Goal: Information Seeking & Learning: Check status

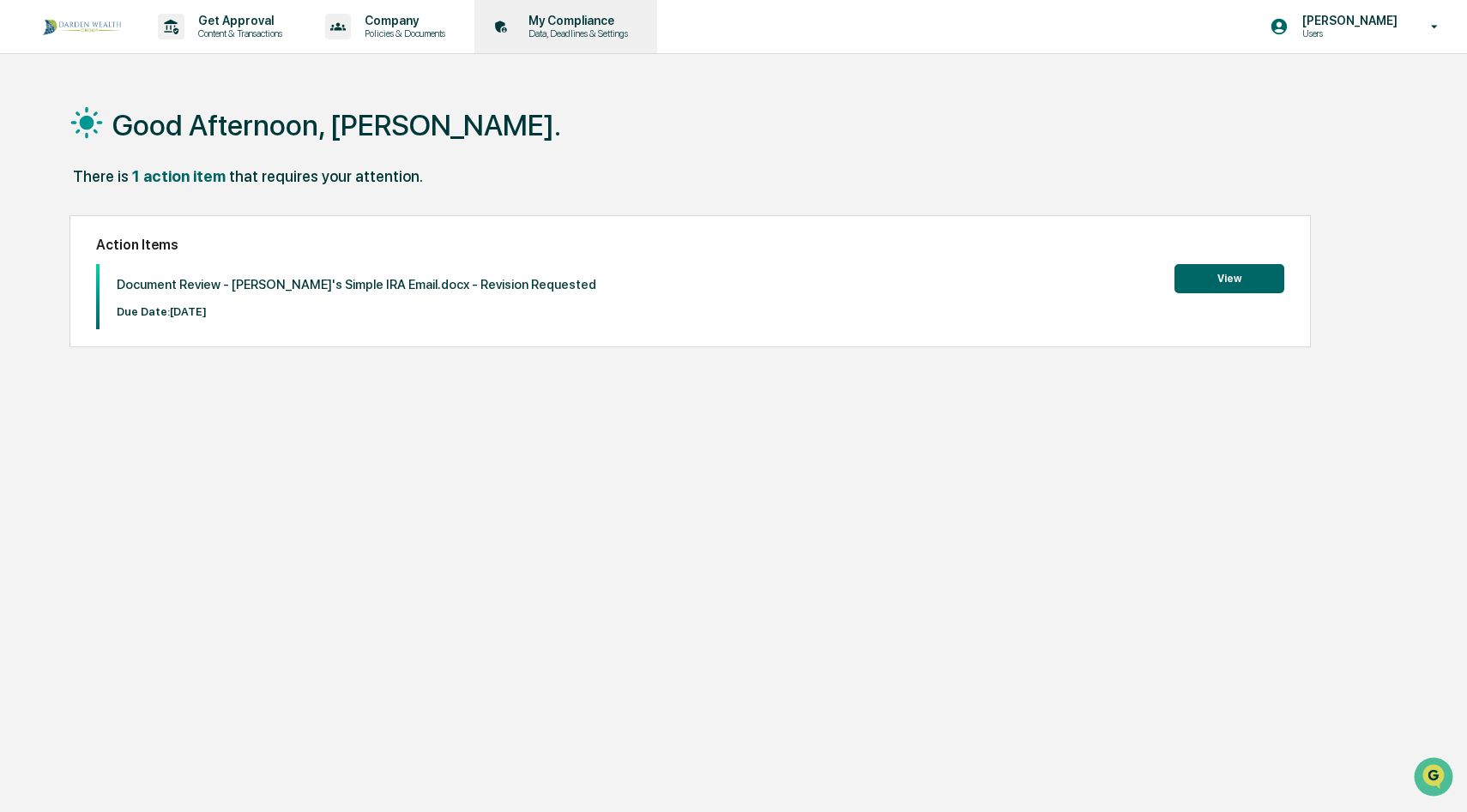
click at [635, 39] on div "My Compliance Data, Deadlines & Settings" at bounding box center [564, 27] width 166 height 53
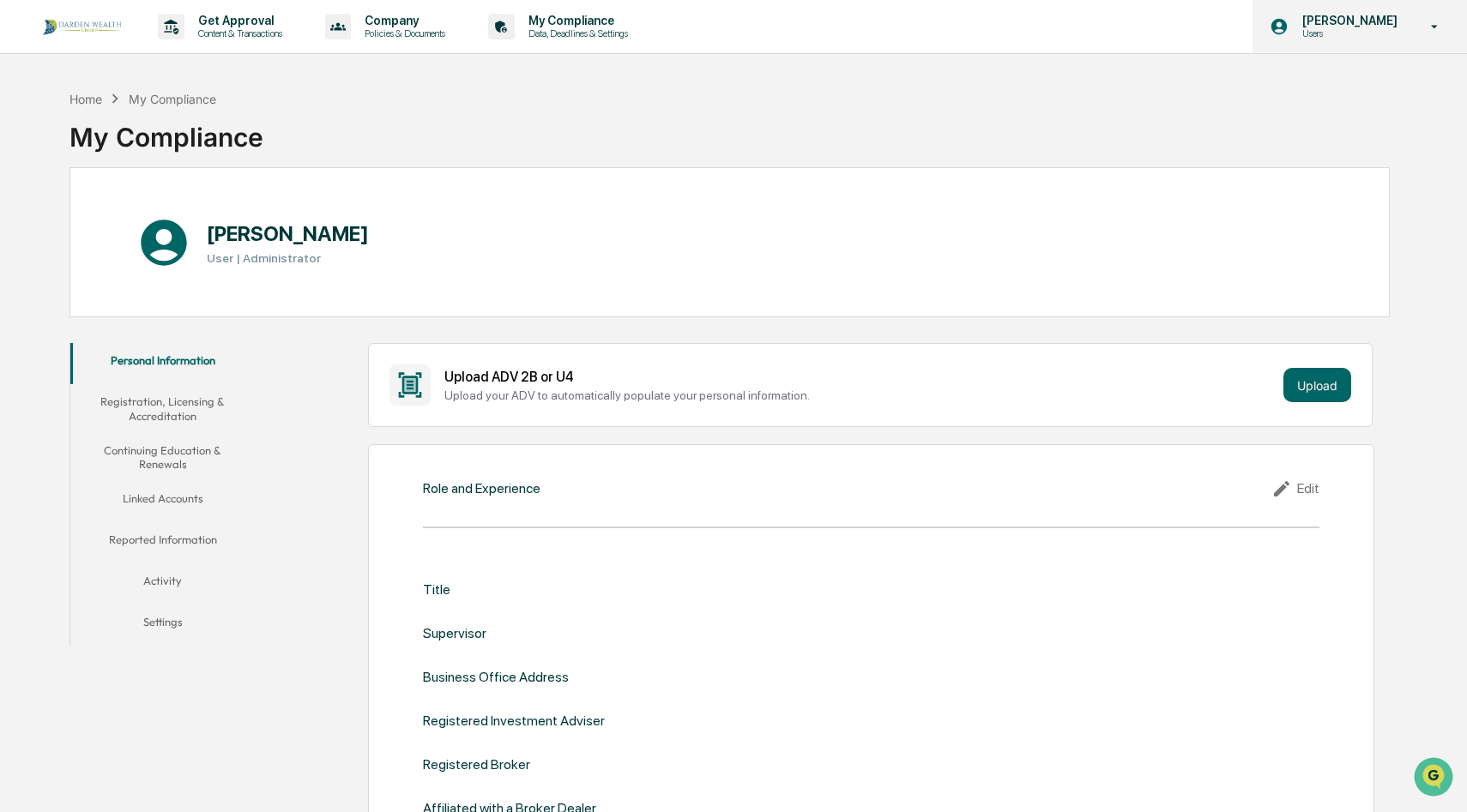
click at [1427, 34] on div "[PERSON_NAME] Users" at bounding box center [1360, 27] width 215 height 53
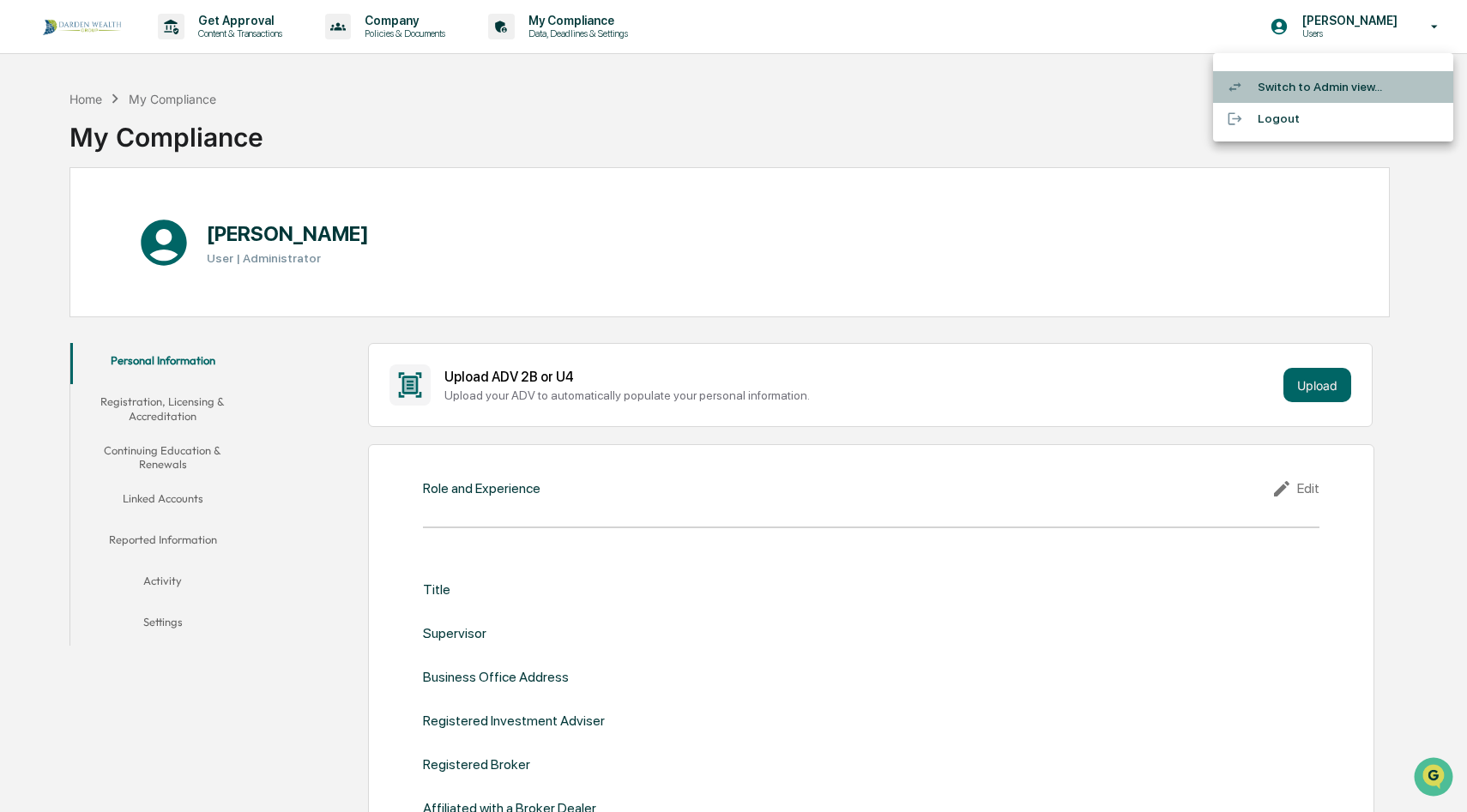
click at [1321, 84] on li "Switch to Admin view..." at bounding box center [1333, 87] width 240 height 32
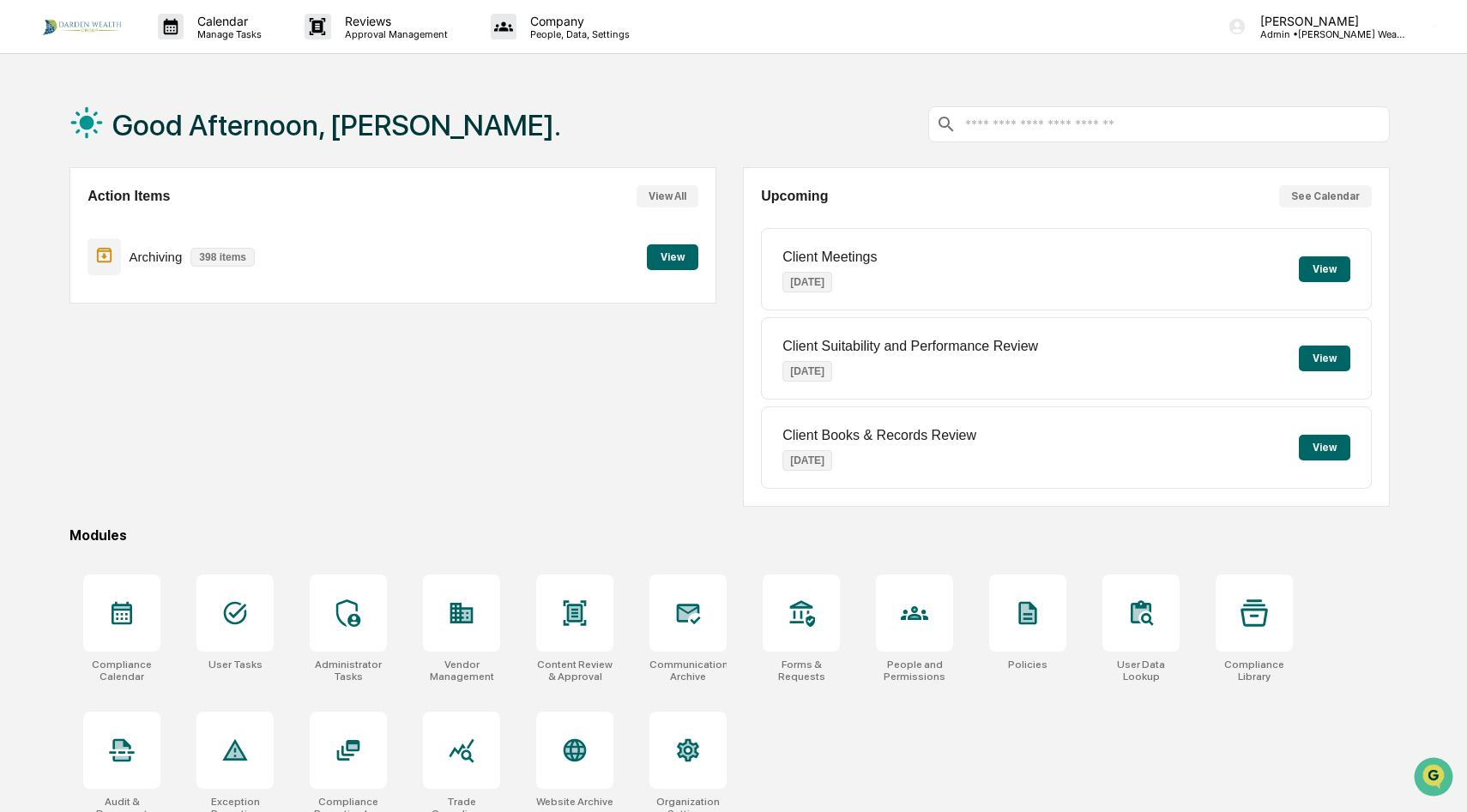
scroll to position [82, 0]
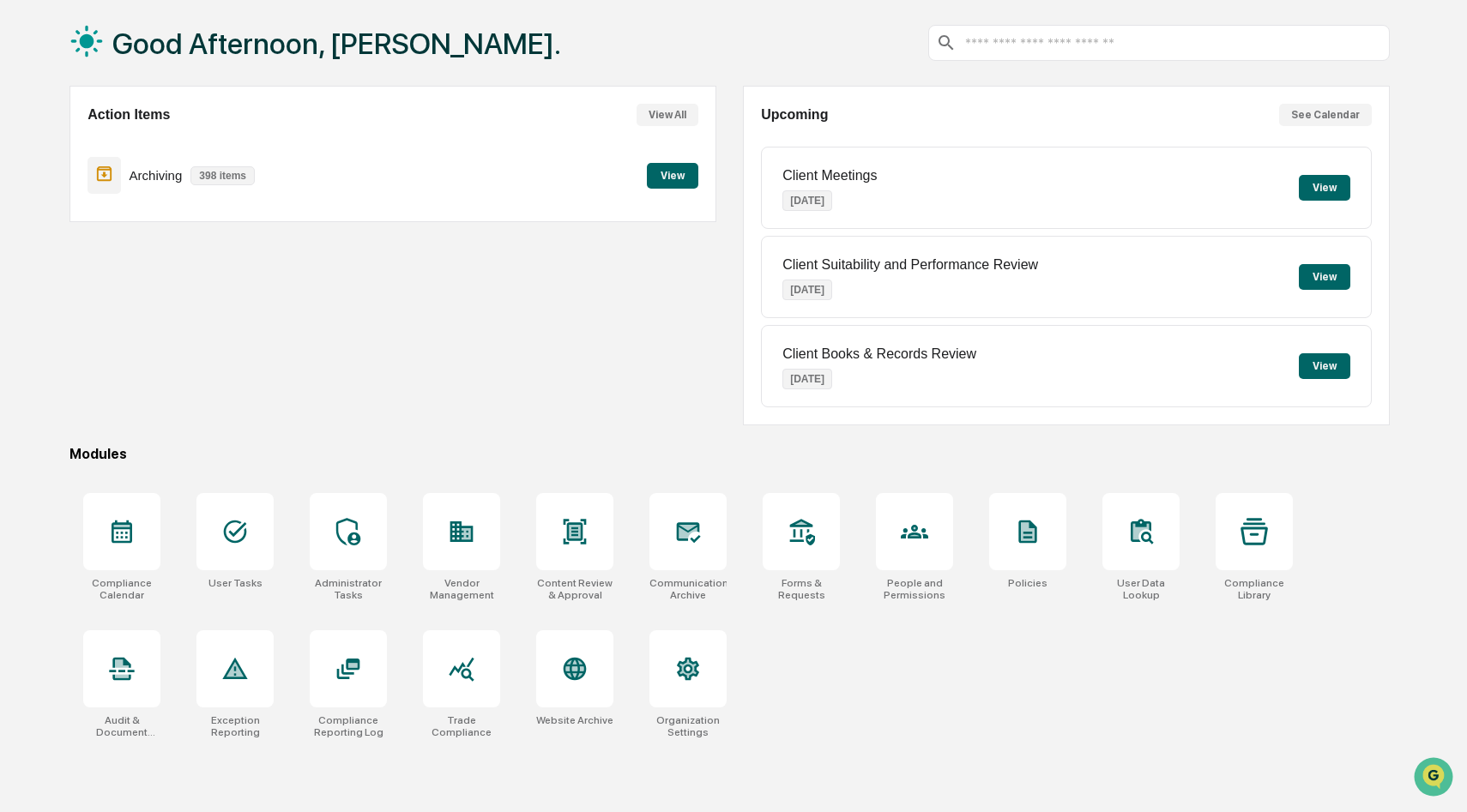
click at [1027, 53] on div at bounding box center [1159, 43] width 463 height 36
click at [1027, 46] on input "text" at bounding box center [1173, 43] width 420 height 16
drag, startPoint x: 1068, startPoint y: 45, endPoint x: 961, endPoint y: 41, distance: 107.1
click at [961, 41] on div "**********" at bounding box center [1159, 43] width 463 height 36
type input "**********"
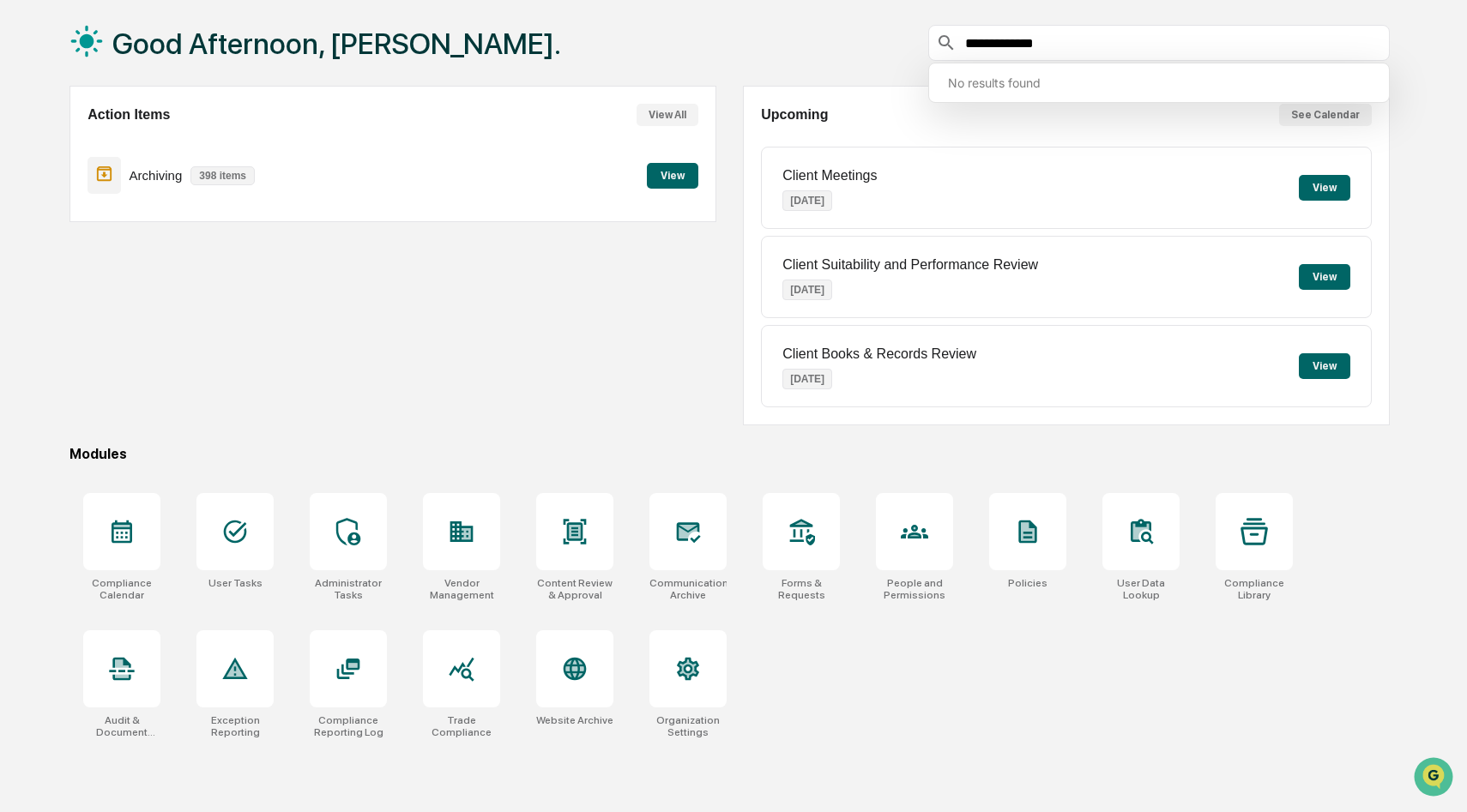
click at [1058, 54] on div "**********" at bounding box center [1159, 43] width 463 height 36
click at [1052, 46] on input "**********" at bounding box center [1173, 43] width 420 height 16
paste input "**********"
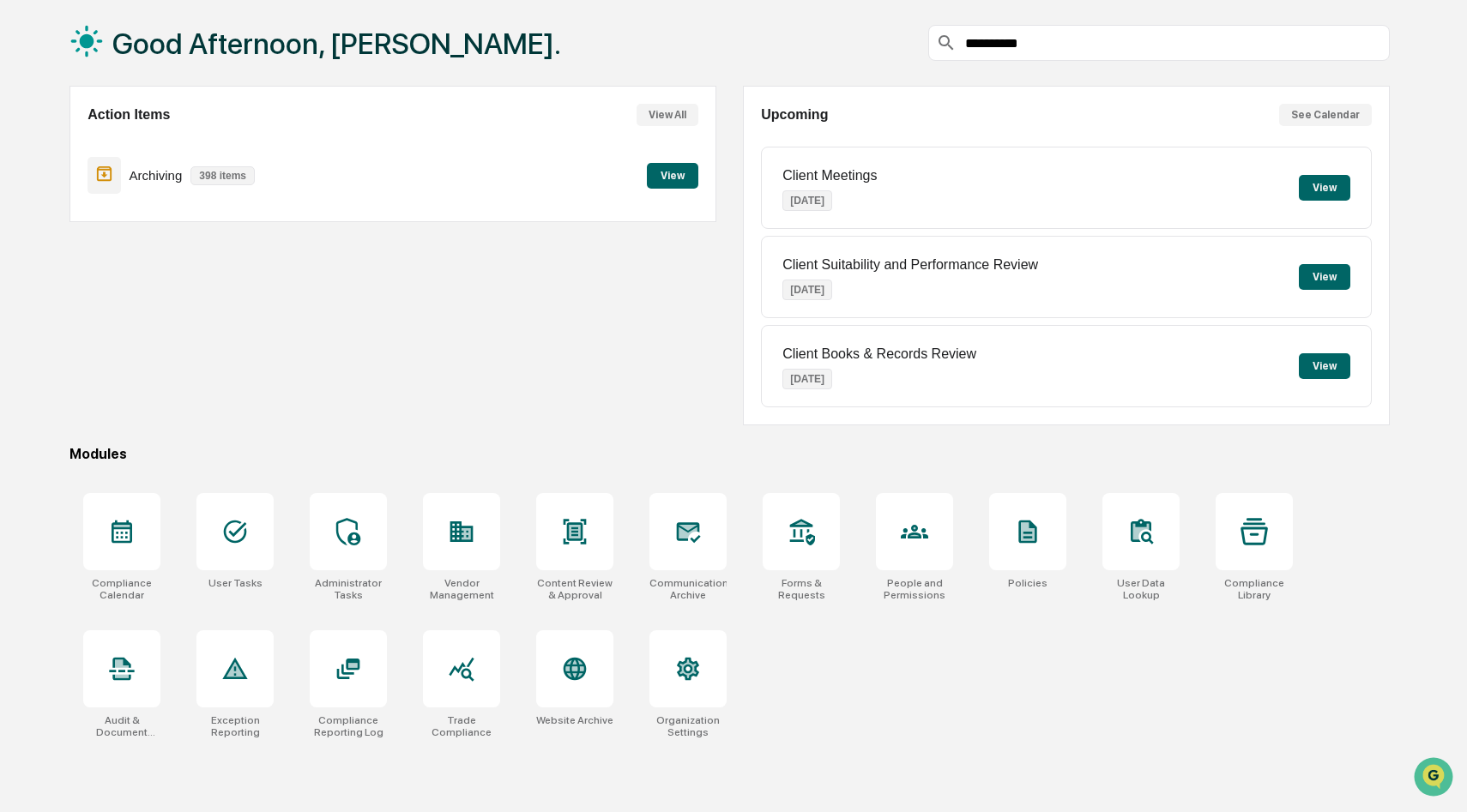
click at [949, 43] on icon at bounding box center [946, 43] width 21 height 21
click at [1039, 45] on input "**********" at bounding box center [1173, 43] width 420 height 16
drag, startPoint x: 1032, startPoint y: 45, endPoint x: 937, endPoint y: 39, distance: 95.2
click at [937, 39] on div "**********" at bounding box center [1159, 43] width 463 height 36
type input "**********"
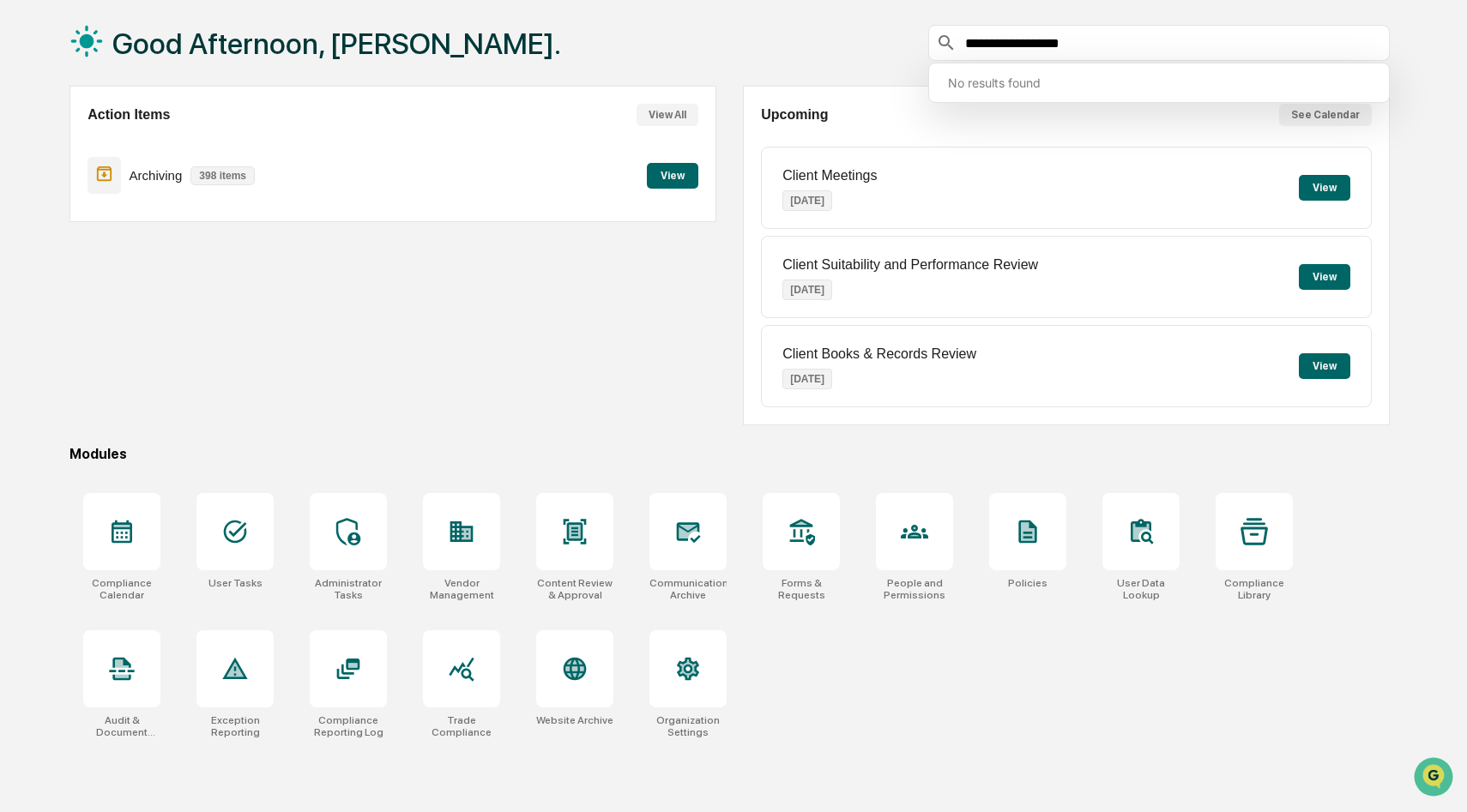
click at [1100, 45] on input "**********" at bounding box center [1173, 43] width 420 height 16
drag, startPoint x: 1100, startPoint y: 45, endPoint x: 983, endPoint y: 46, distance: 117.0
click at [983, 46] on input "**********" at bounding box center [1173, 43] width 420 height 16
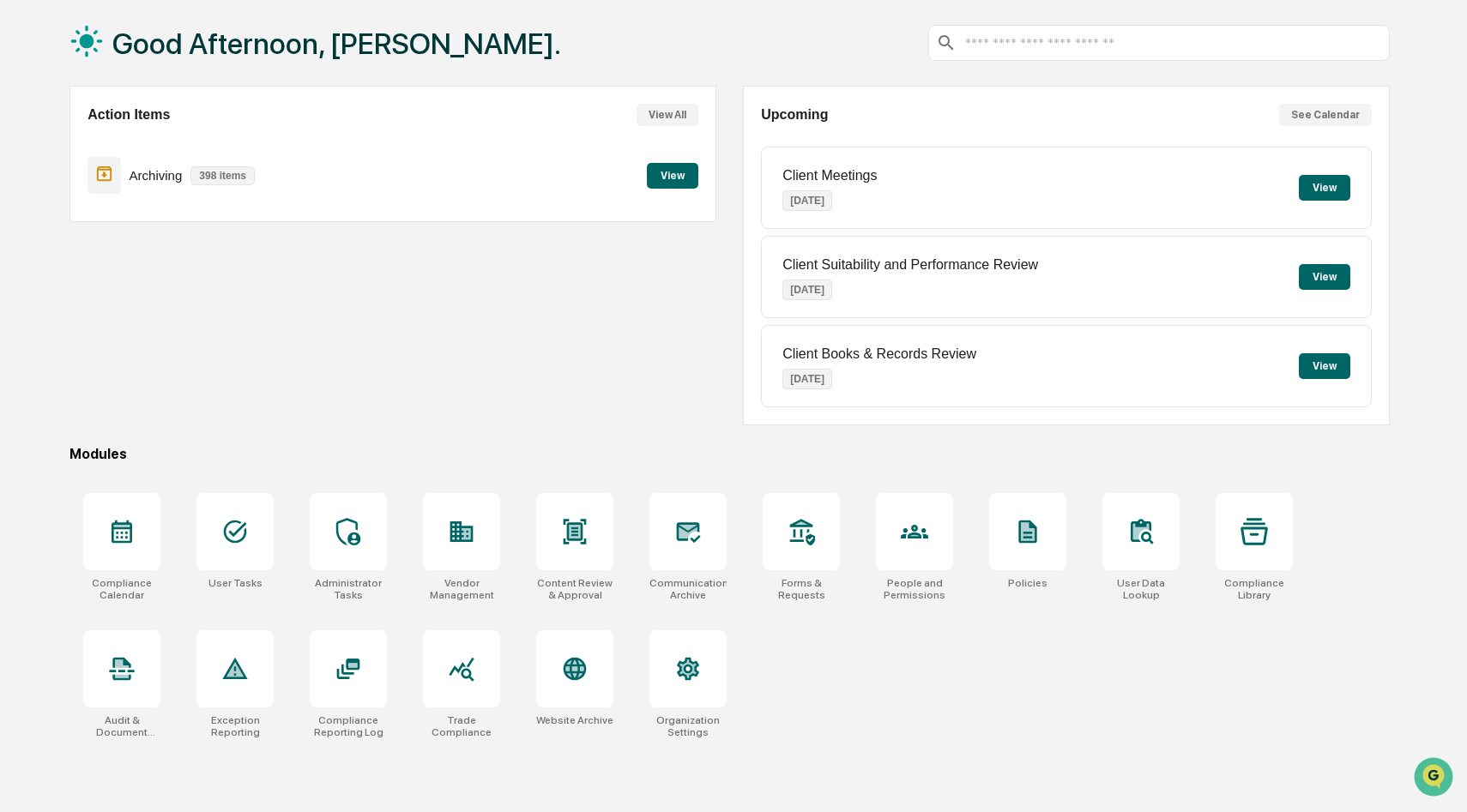
click at [1337, 122] on button "See Calendar" at bounding box center [1325, 115] width 93 height 22
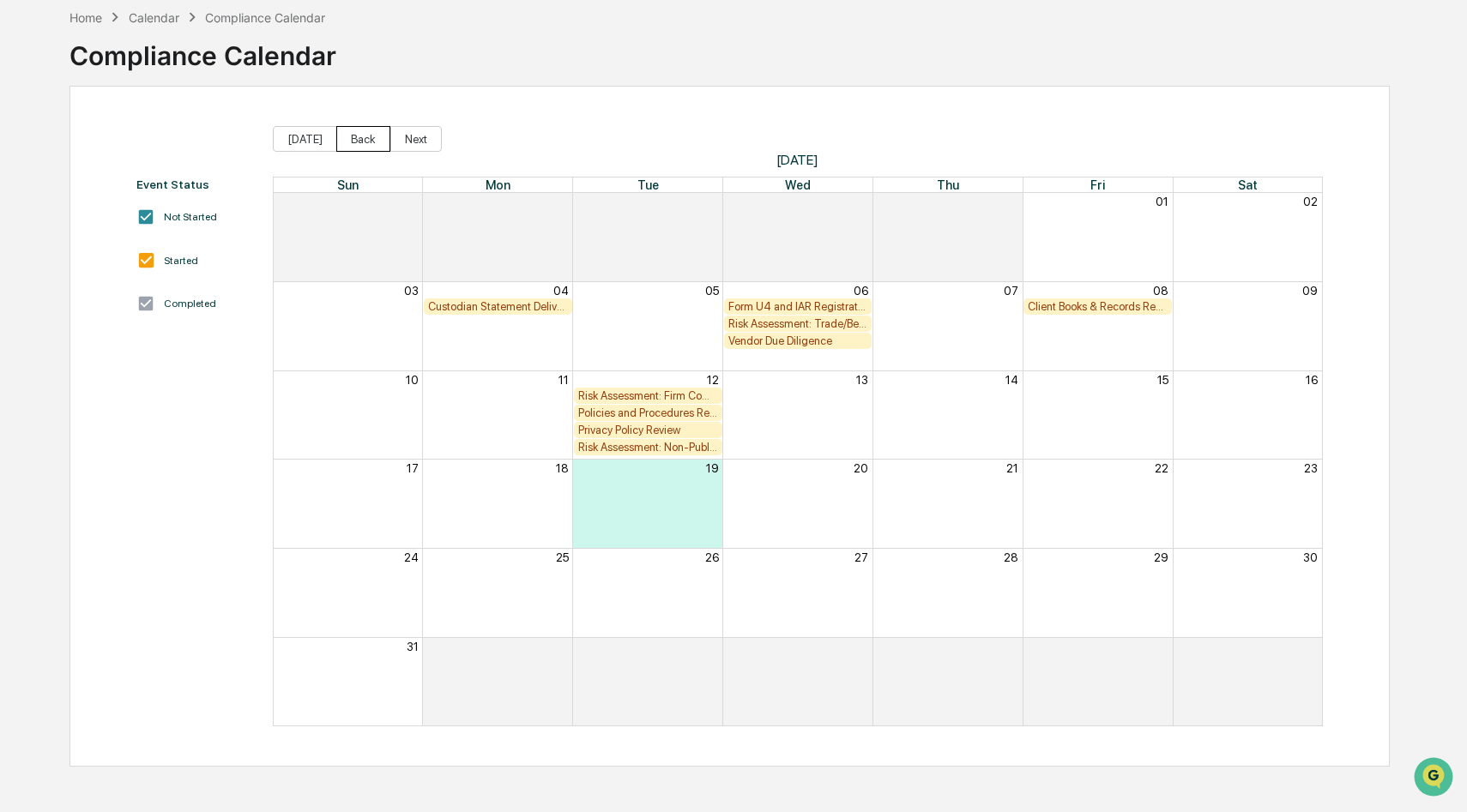
click at [355, 142] on button "Back" at bounding box center [363, 139] width 54 height 26
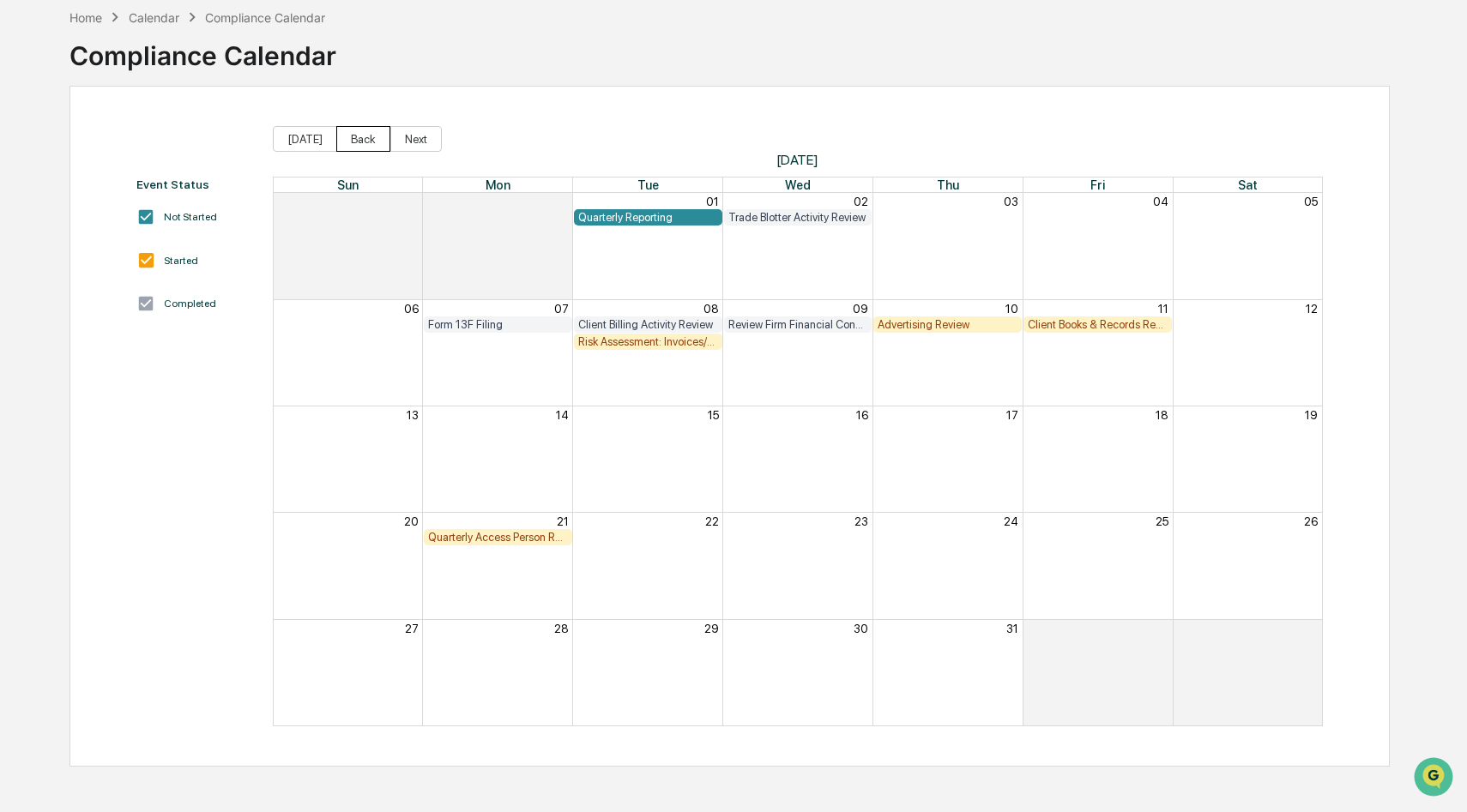
click at [355, 142] on button "Back" at bounding box center [363, 139] width 54 height 26
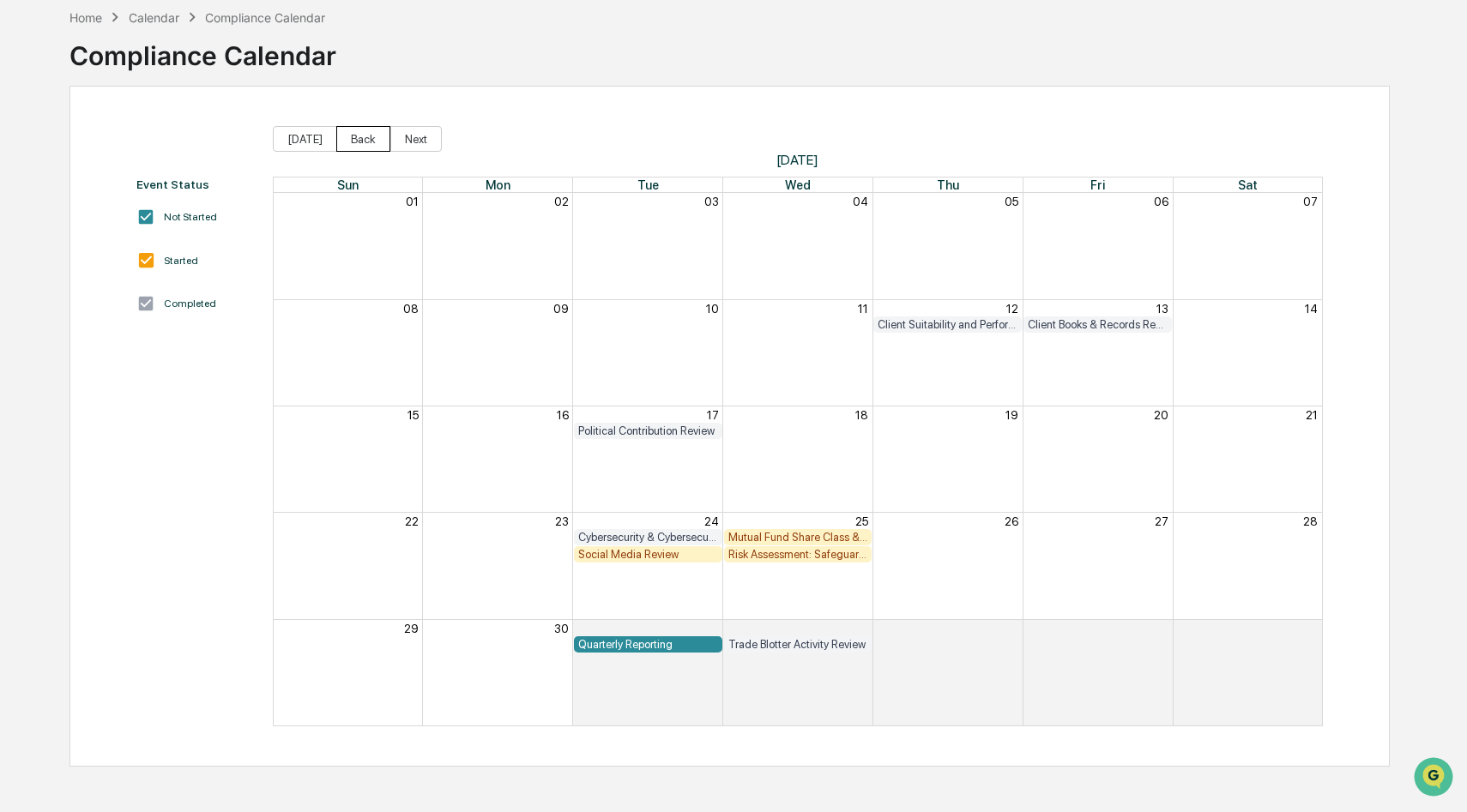
click at [364, 143] on button "Back" at bounding box center [363, 139] width 54 height 26
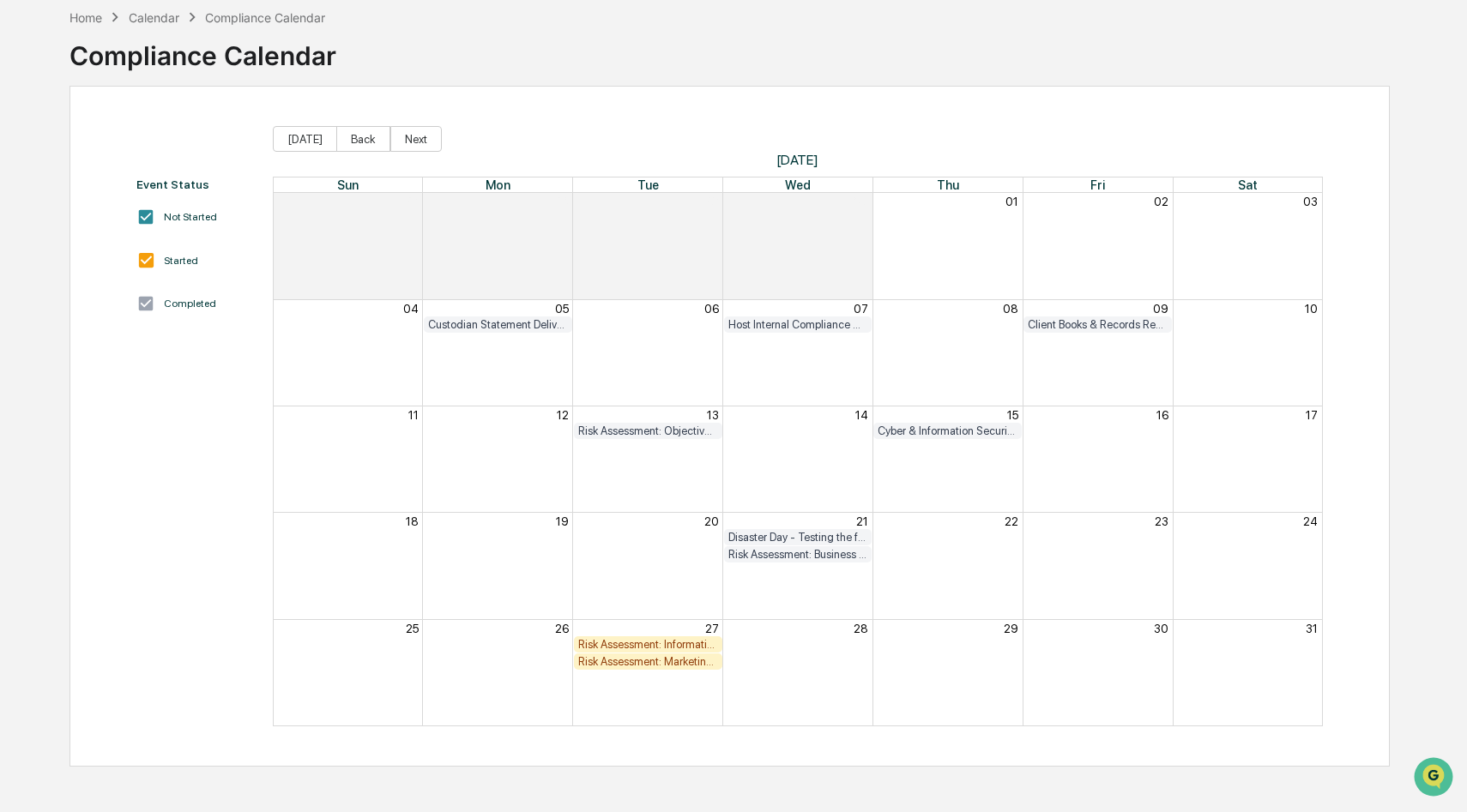
click at [811, 535] on div "Disaster Day - Testing the firm's Business Continuity Plan" at bounding box center [797, 536] width 140 height 13
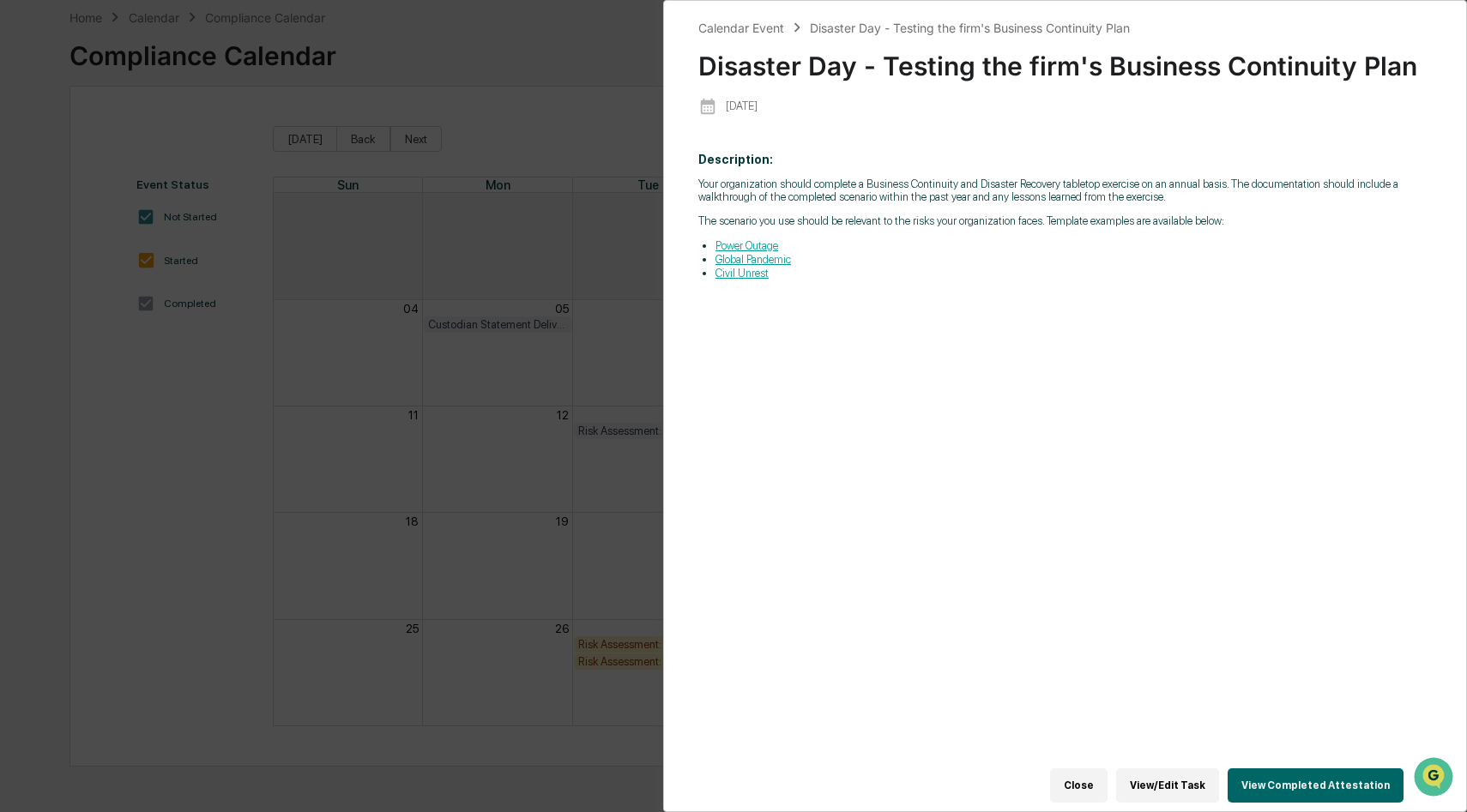
click at [756, 248] on link "Power Outage" at bounding box center [746, 245] width 63 height 13
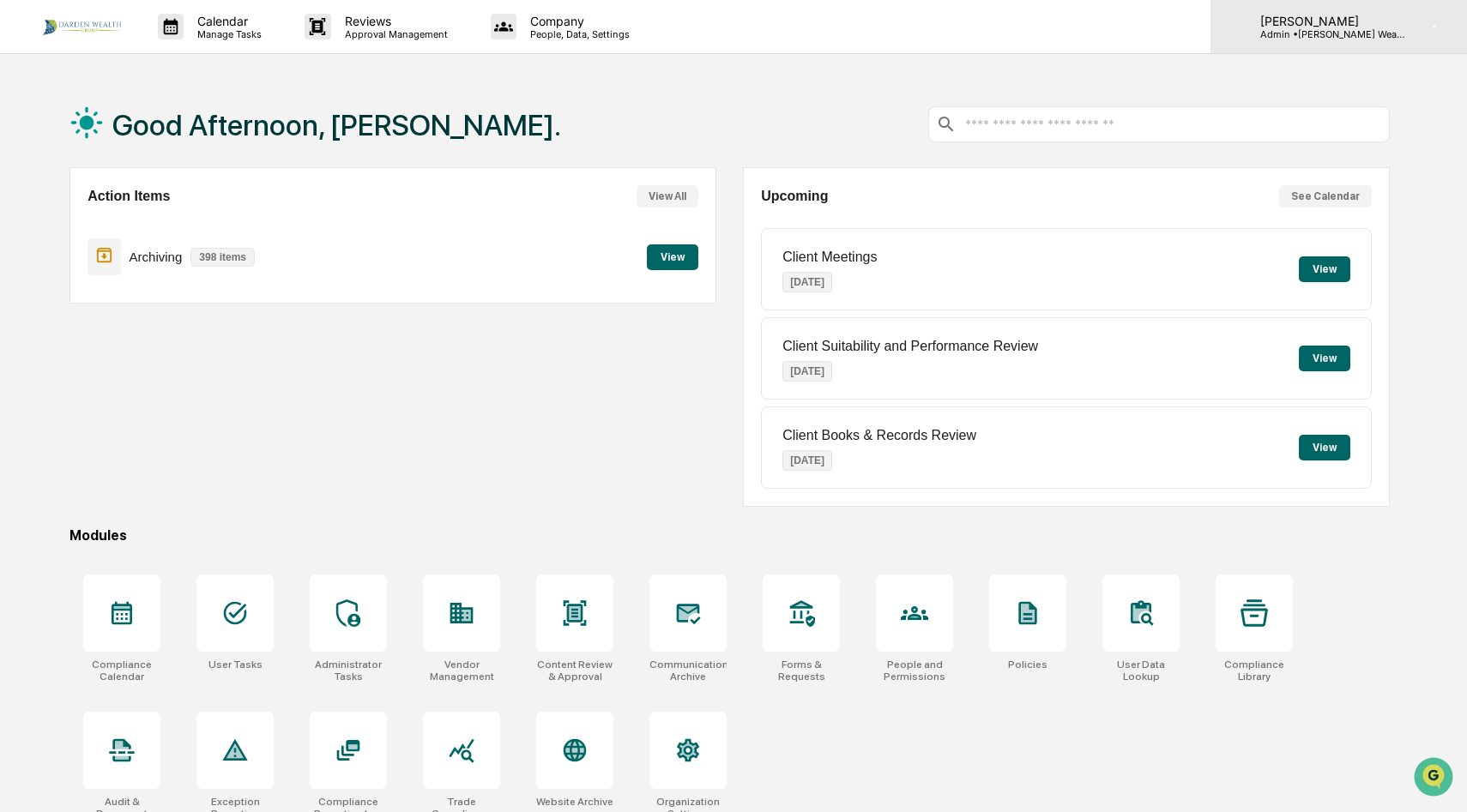
click at [1376, 34] on p "Admin • Darden Wealth Group" at bounding box center [1326, 34] width 160 height 12
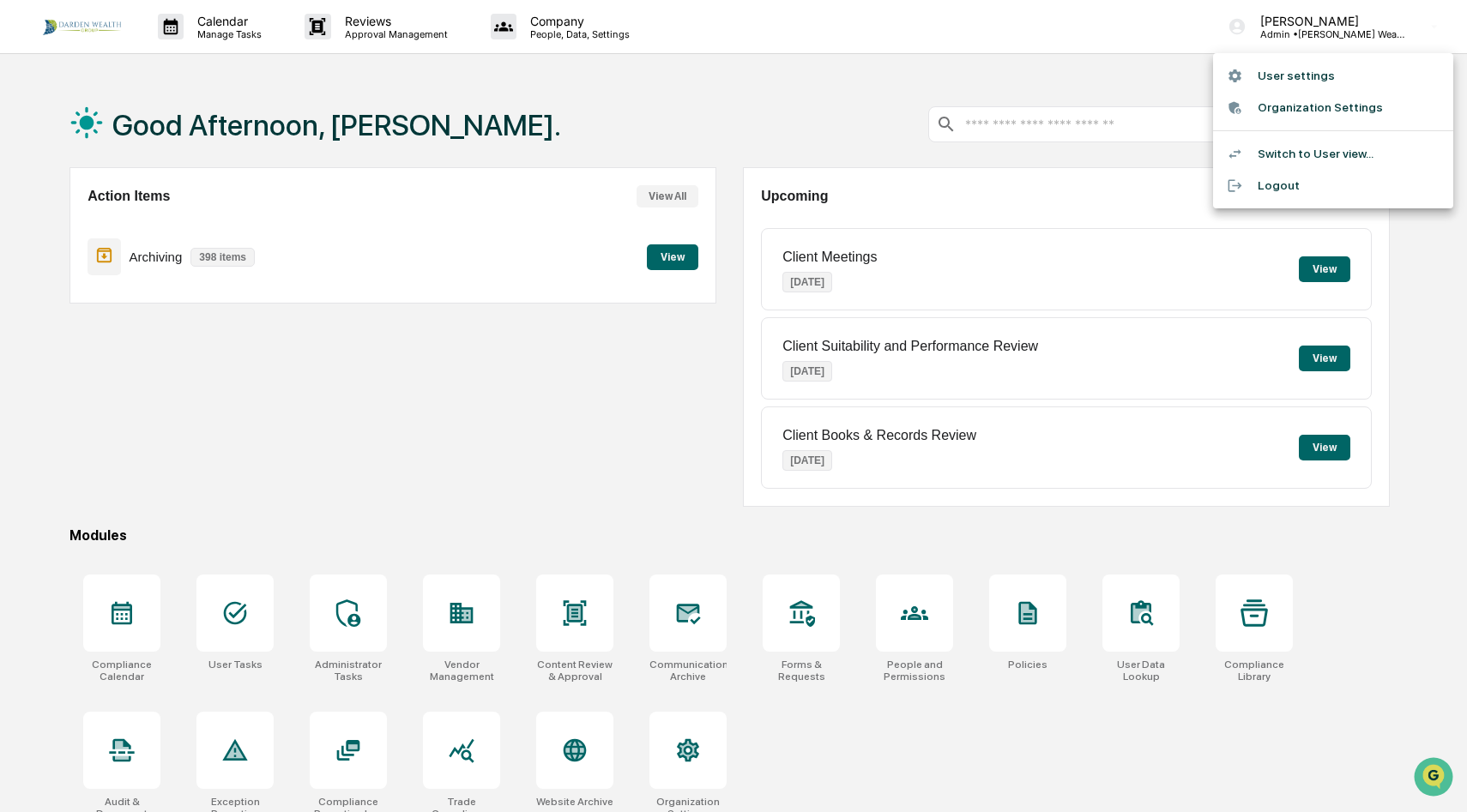
click at [1300, 692] on div at bounding box center [733, 406] width 1467 height 812
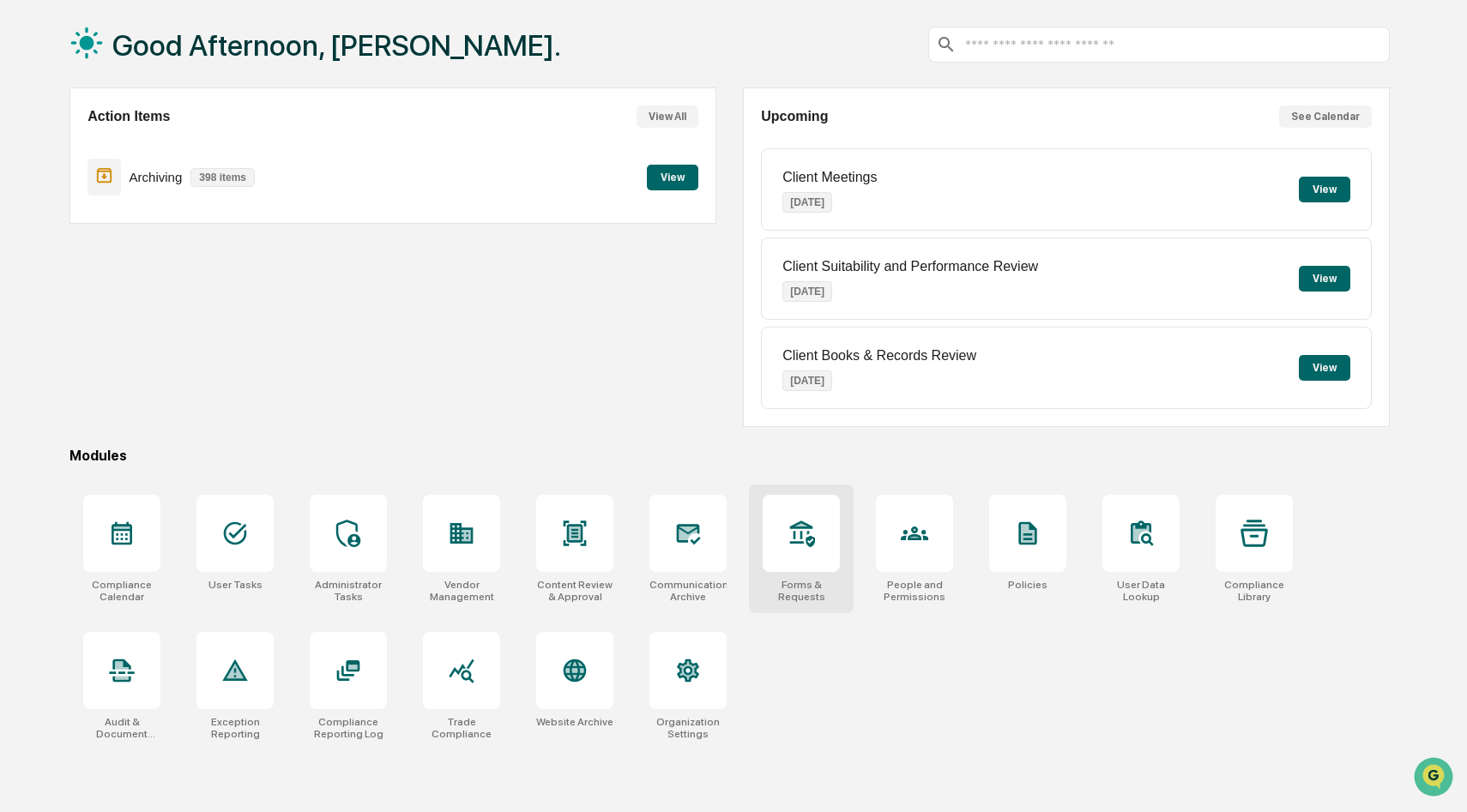
scroll to position [82, 0]
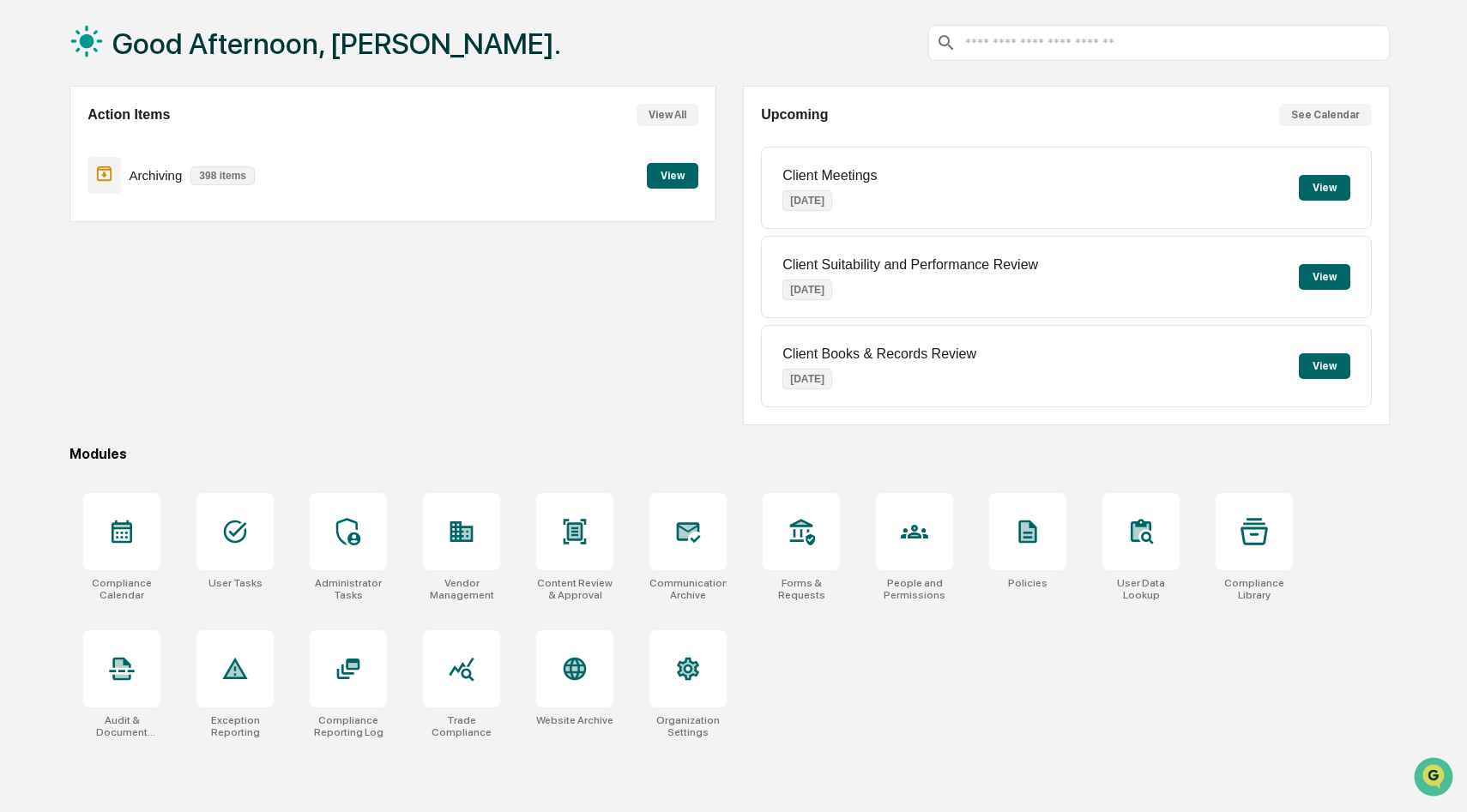
click at [1316, 114] on button "See Calendar" at bounding box center [1325, 115] width 93 height 22
click at [1314, 120] on button "See Calendar" at bounding box center [1325, 115] width 93 height 22
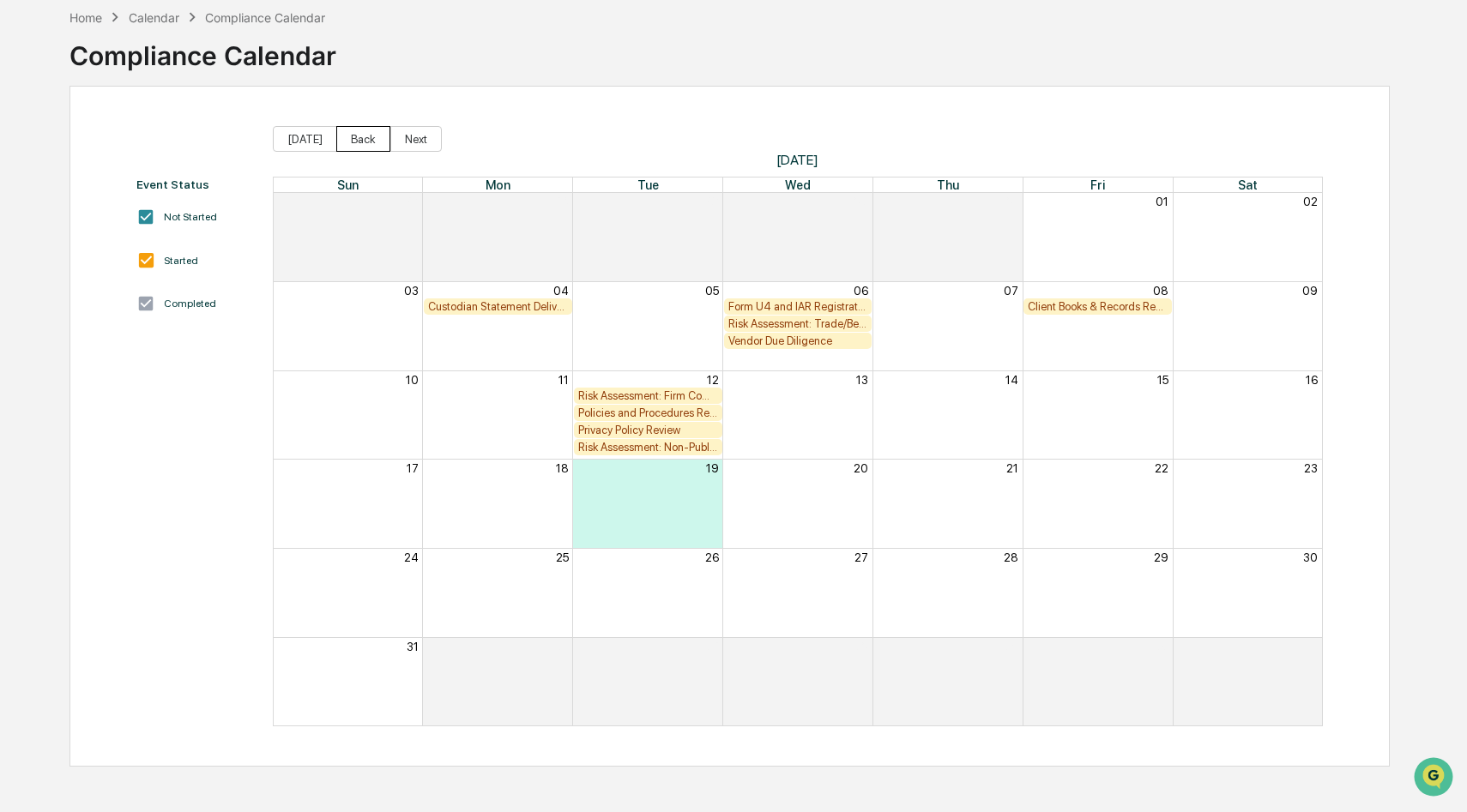
click at [356, 142] on button "Back" at bounding box center [363, 139] width 54 height 26
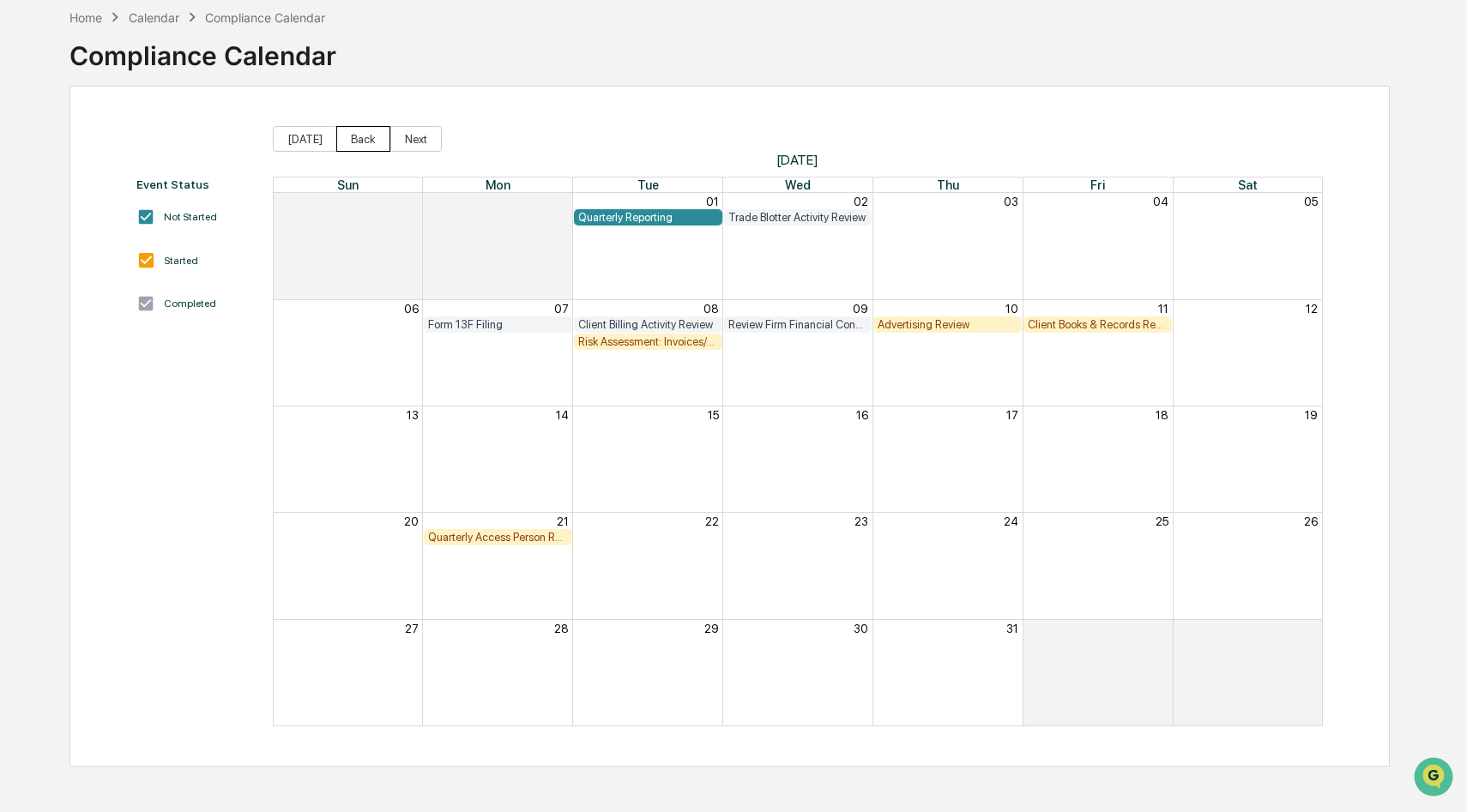
click at [358, 142] on button "Back" at bounding box center [363, 139] width 54 height 26
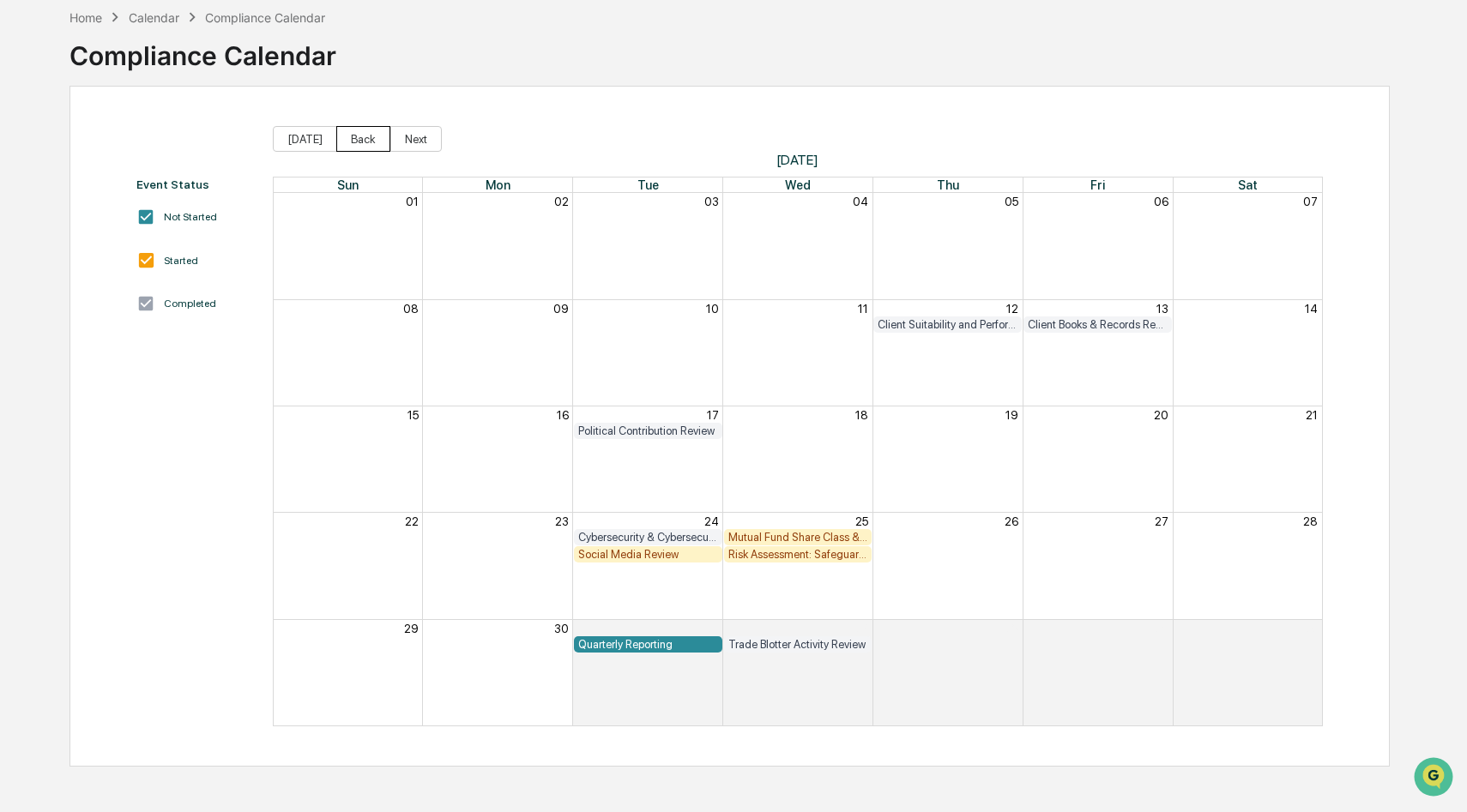
click at [358, 142] on button "Back" at bounding box center [363, 139] width 54 height 26
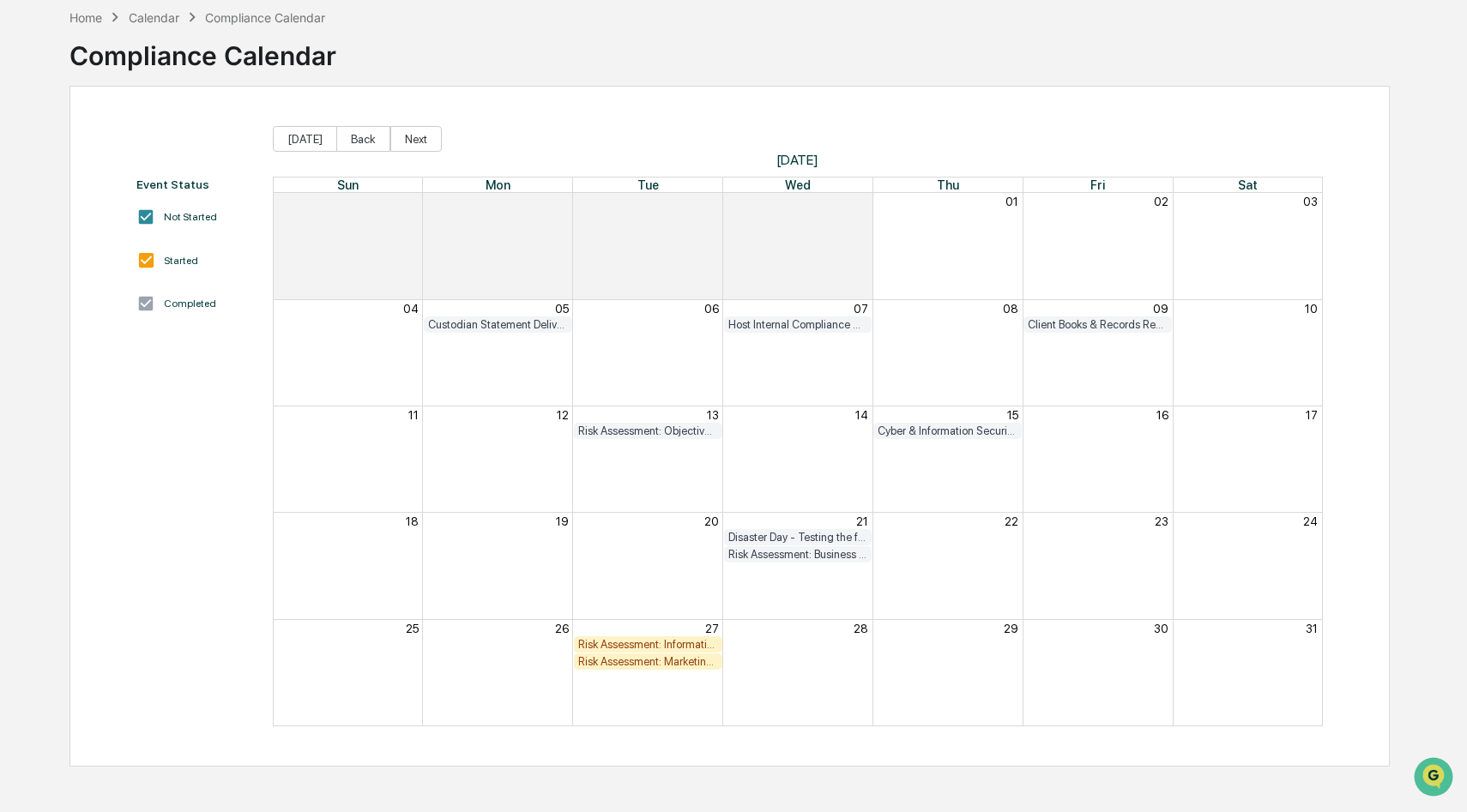
click at [791, 554] on div "Risk Assessment: Business Continuity" at bounding box center [797, 554] width 140 height 13
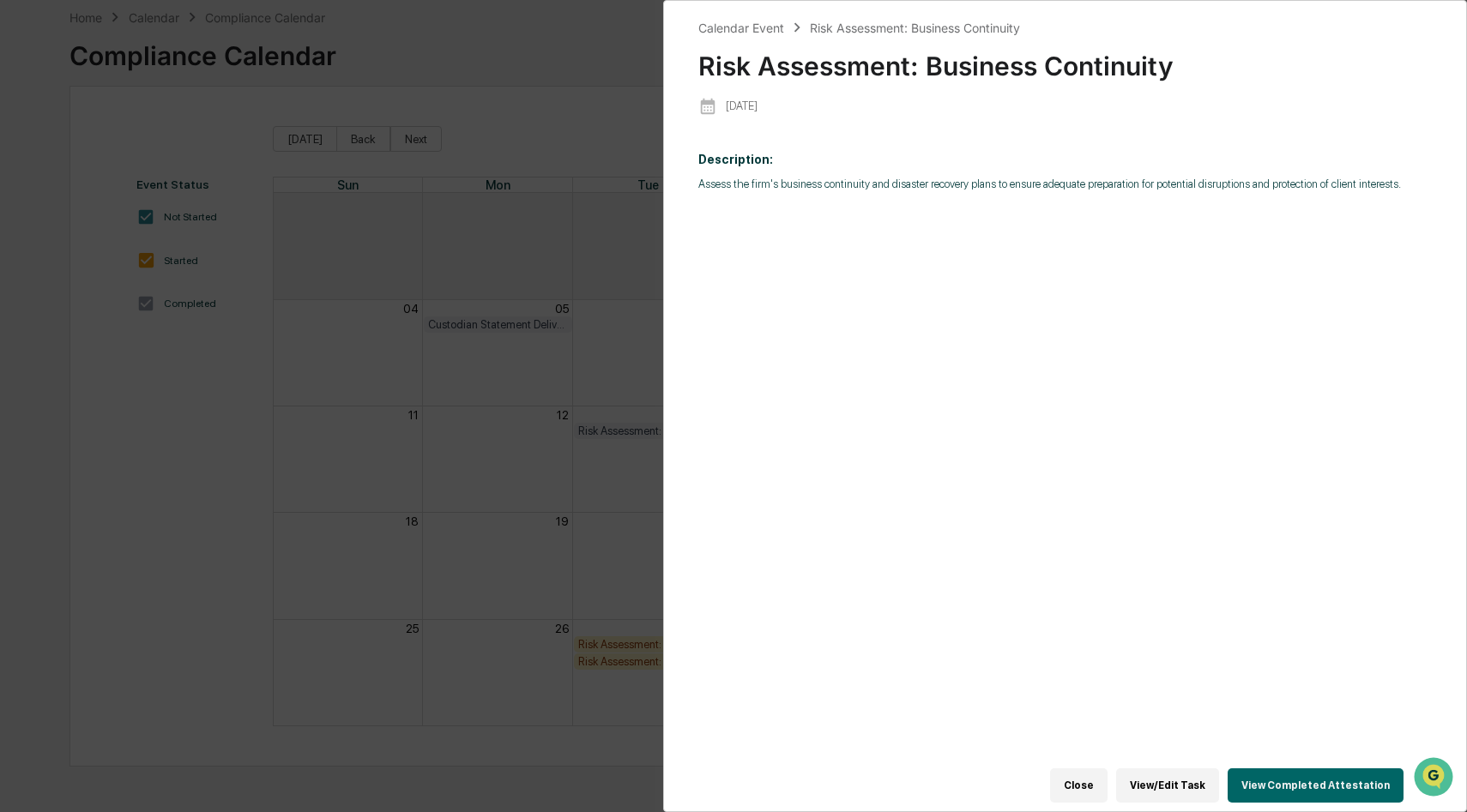
click at [1195, 794] on button "View/Edit Task" at bounding box center [1167, 785] width 103 height 34
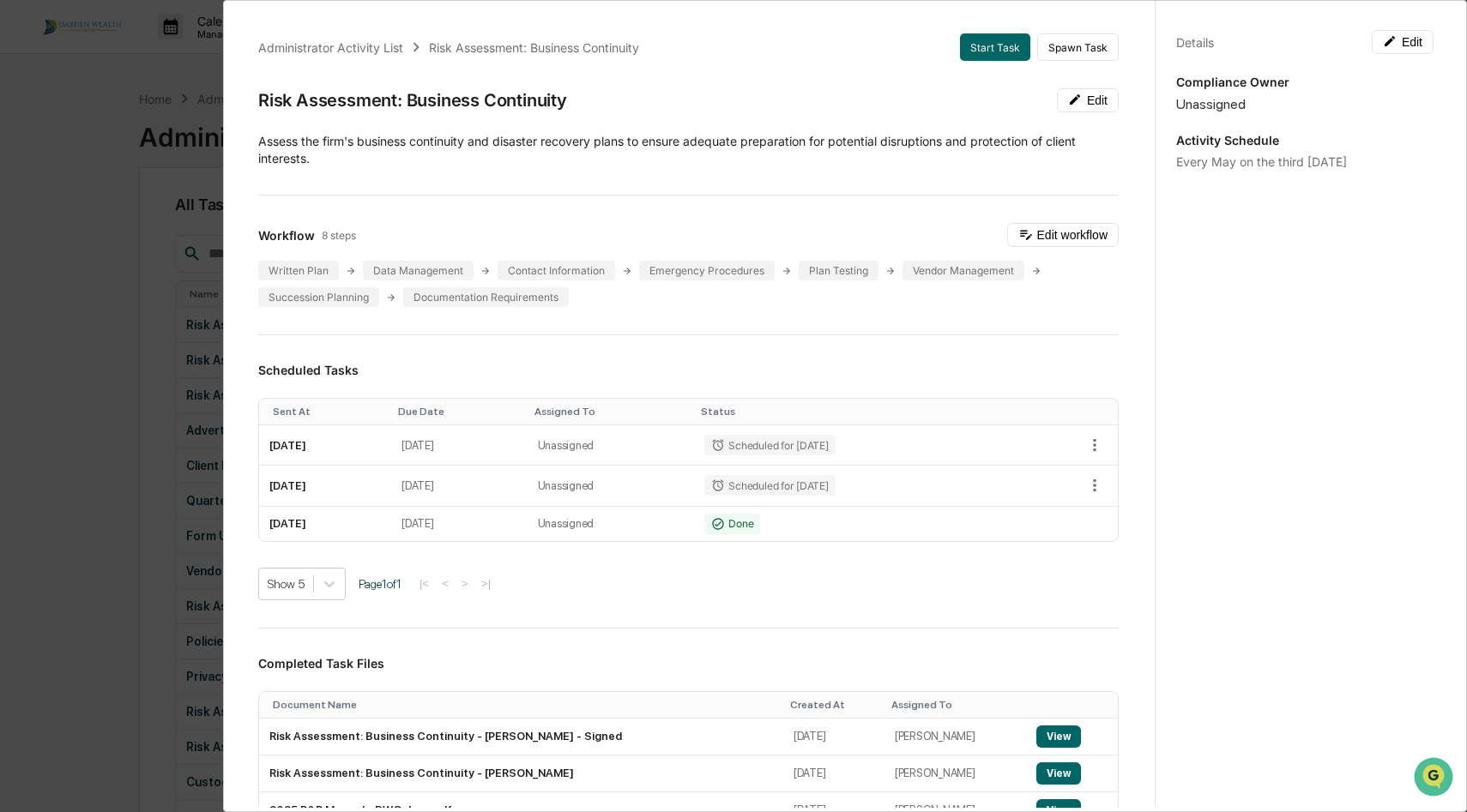
click at [73, 143] on div "Administrator Activity List Risk Assessment: Business Continuity Start Task Spa…" at bounding box center [733, 406] width 1467 height 812
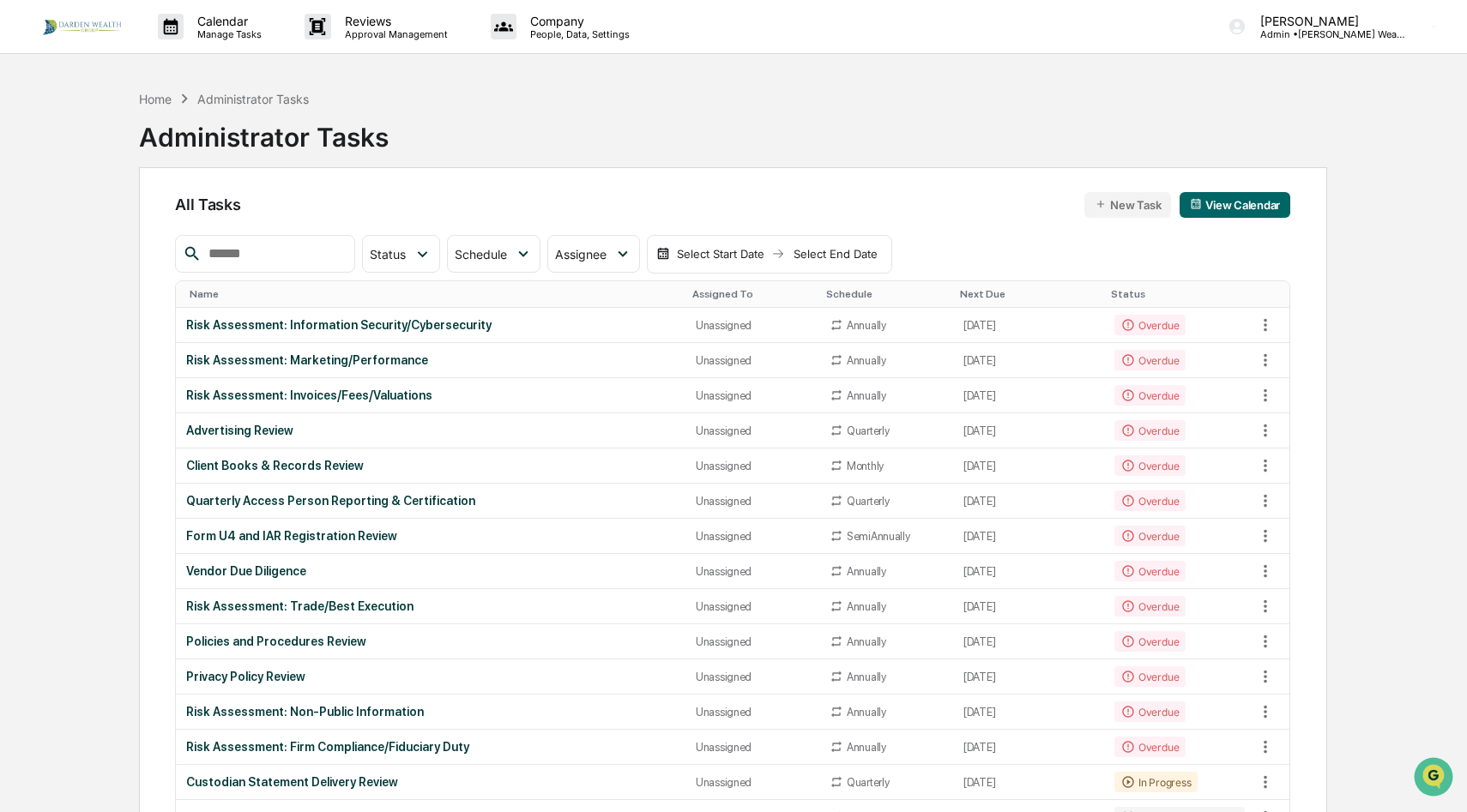
click at [1240, 207] on button "View Calendar" at bounding box center [1234, 205] width 111 height 26
click at [1251, 211] on button "View Calendar" at bounding box center [1234, 205] width 111 height 26
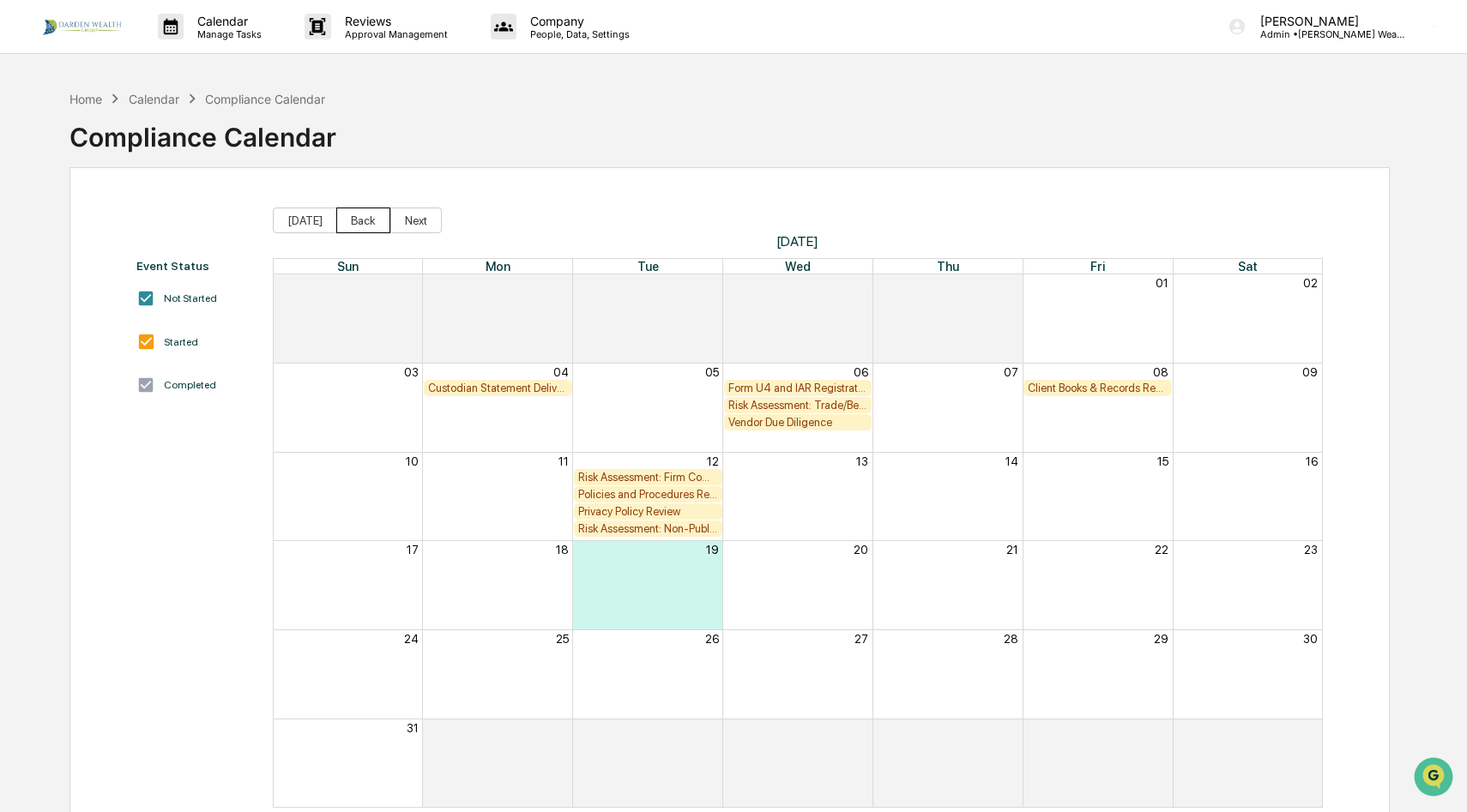
click at [371, 219] on button "Back" at bounding box center [363, 221] width 54 height 26
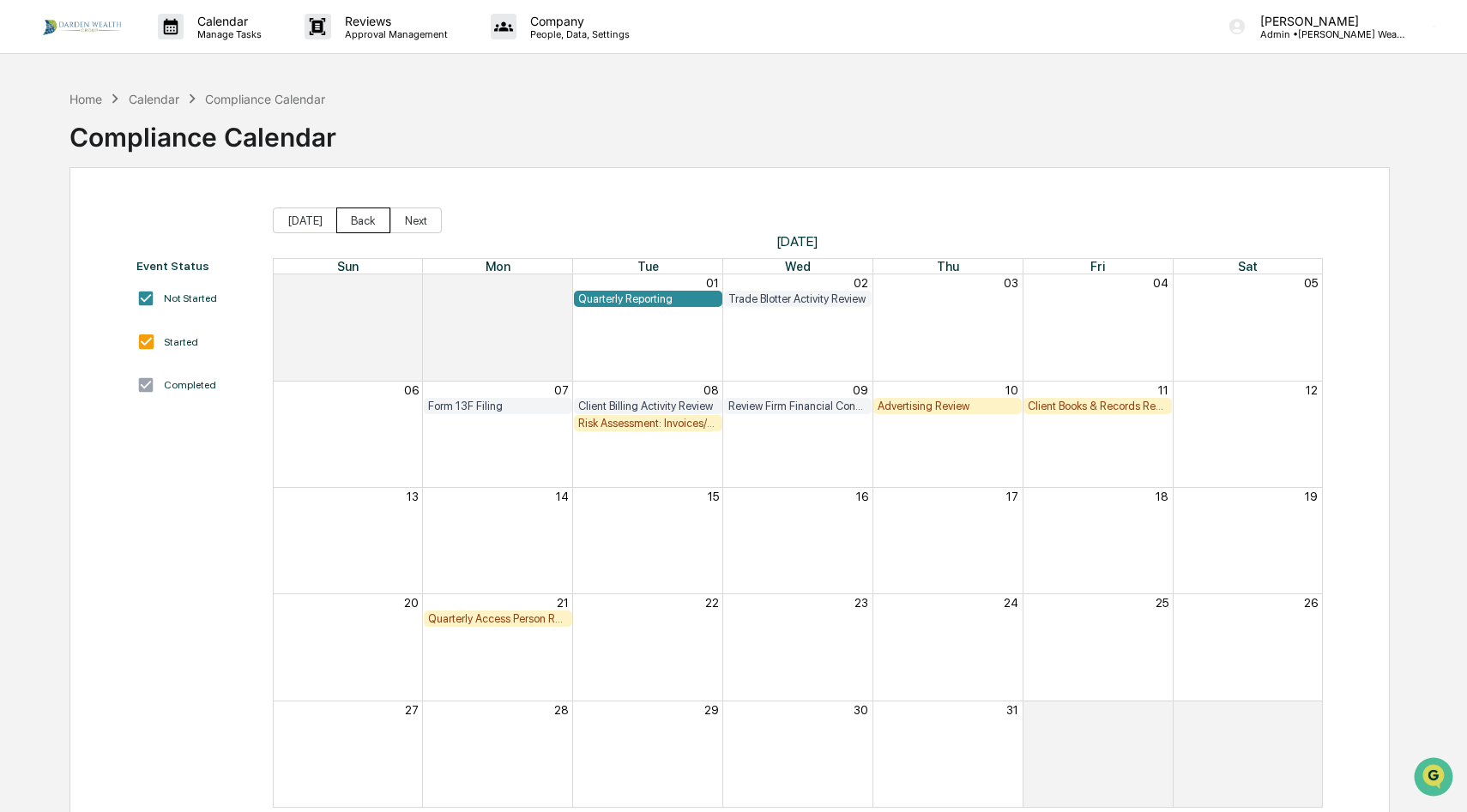
click at [364, 219] on button "Back" at bounding box center [363, 221] width 54 height 26
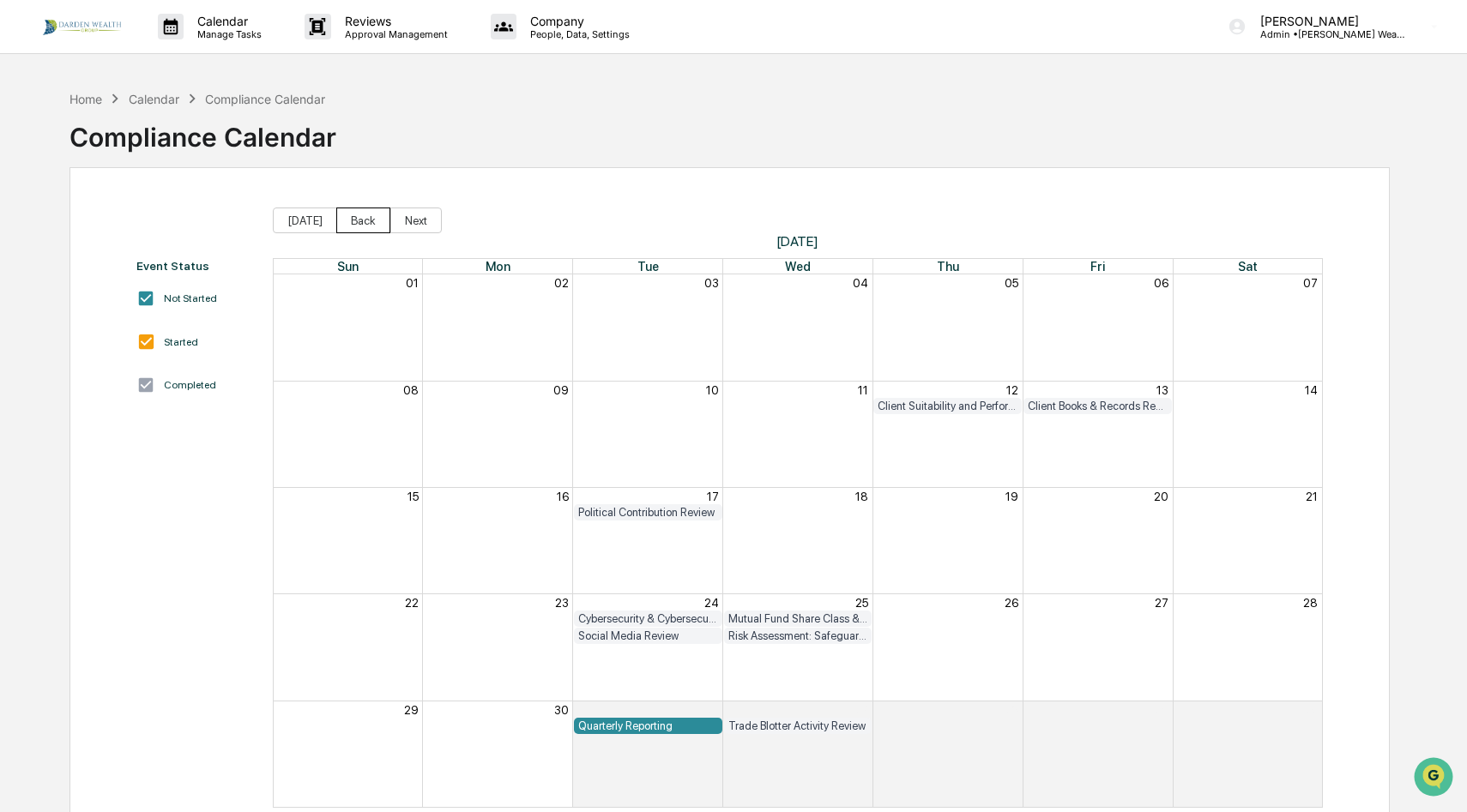
click at [364, 219] on button "Back" at bounding box center [363, 221] width 54 height 26
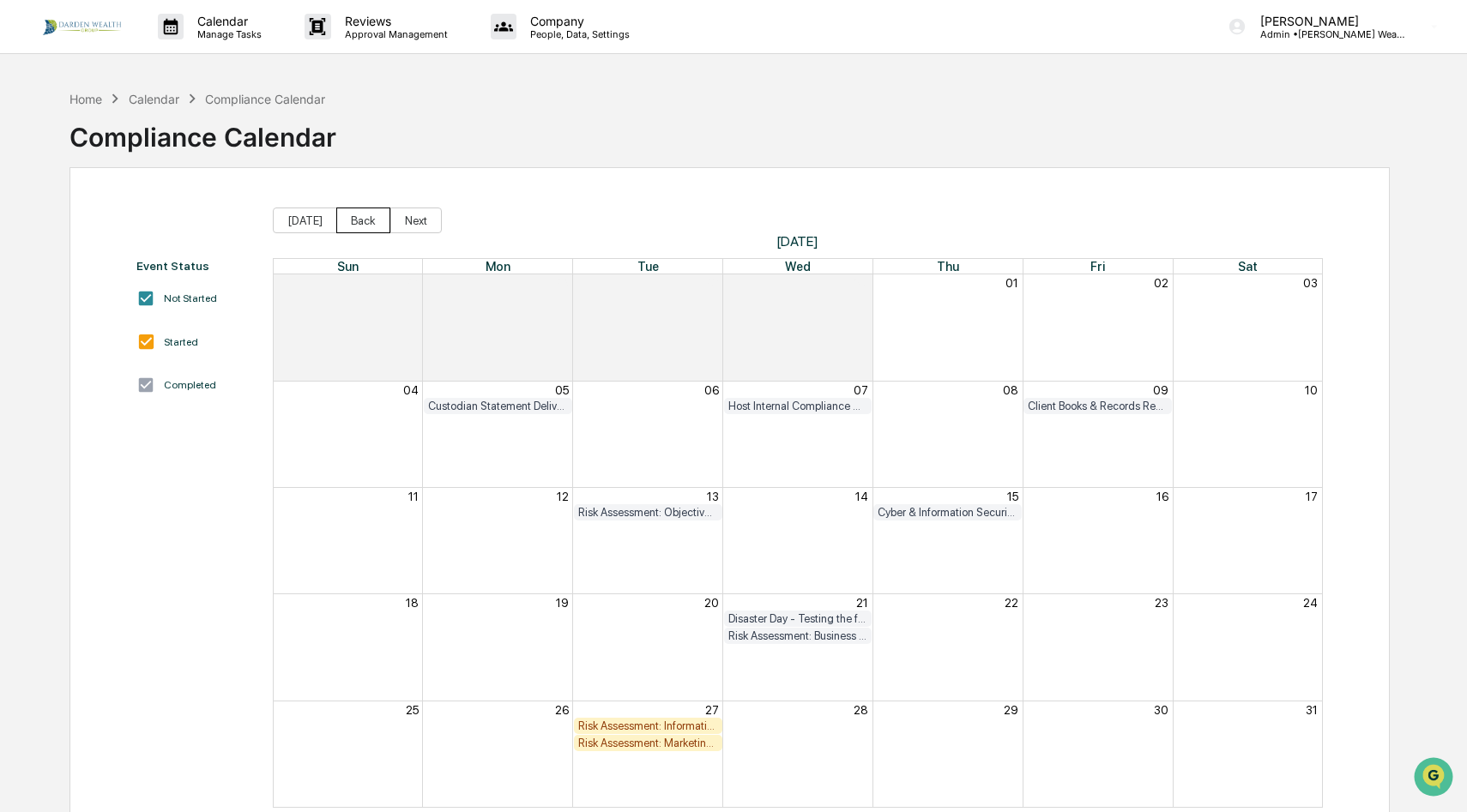
click at [364, 219] on button "Back" at bounding box center [363, 221] width 54 height 26
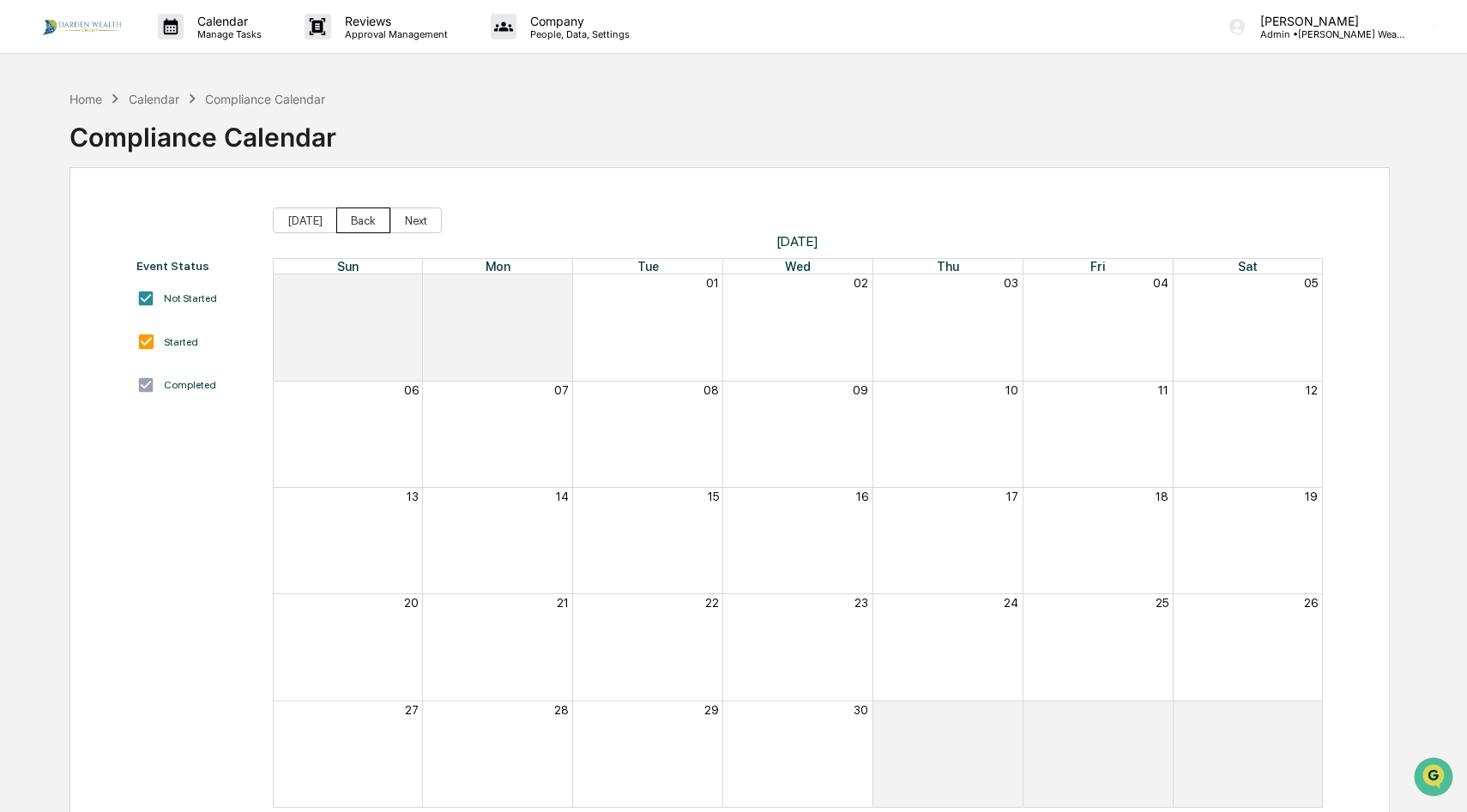
click at [364, 219] on button "Back" at bounding box center [363, 221] width 54 height 26
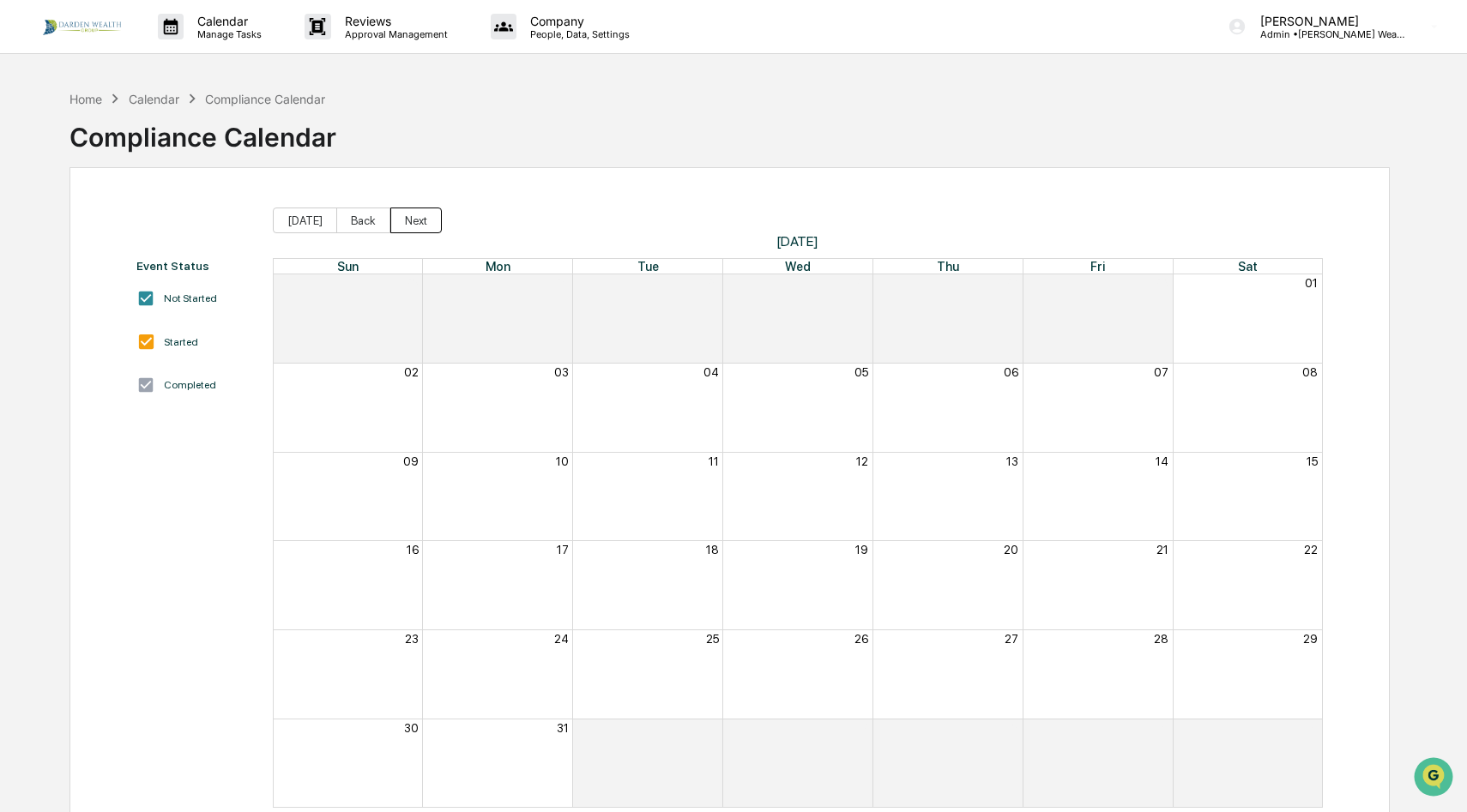
click at [409, 217] on button "Next" at bounding box center [416, 221] width 52 height 26
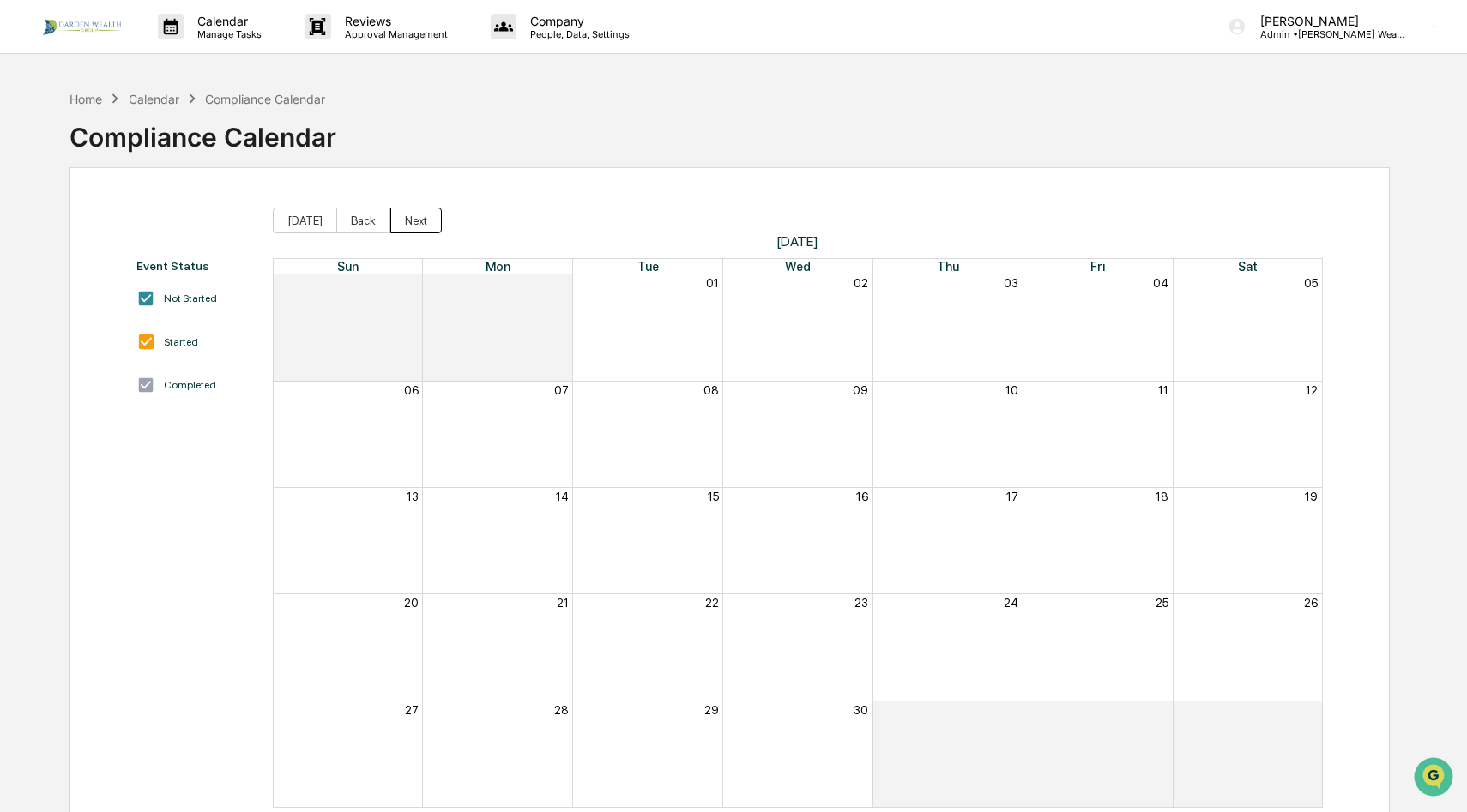
click at [409, 217] on button "Next" at bounding box center [416, 221] width 52 height 26
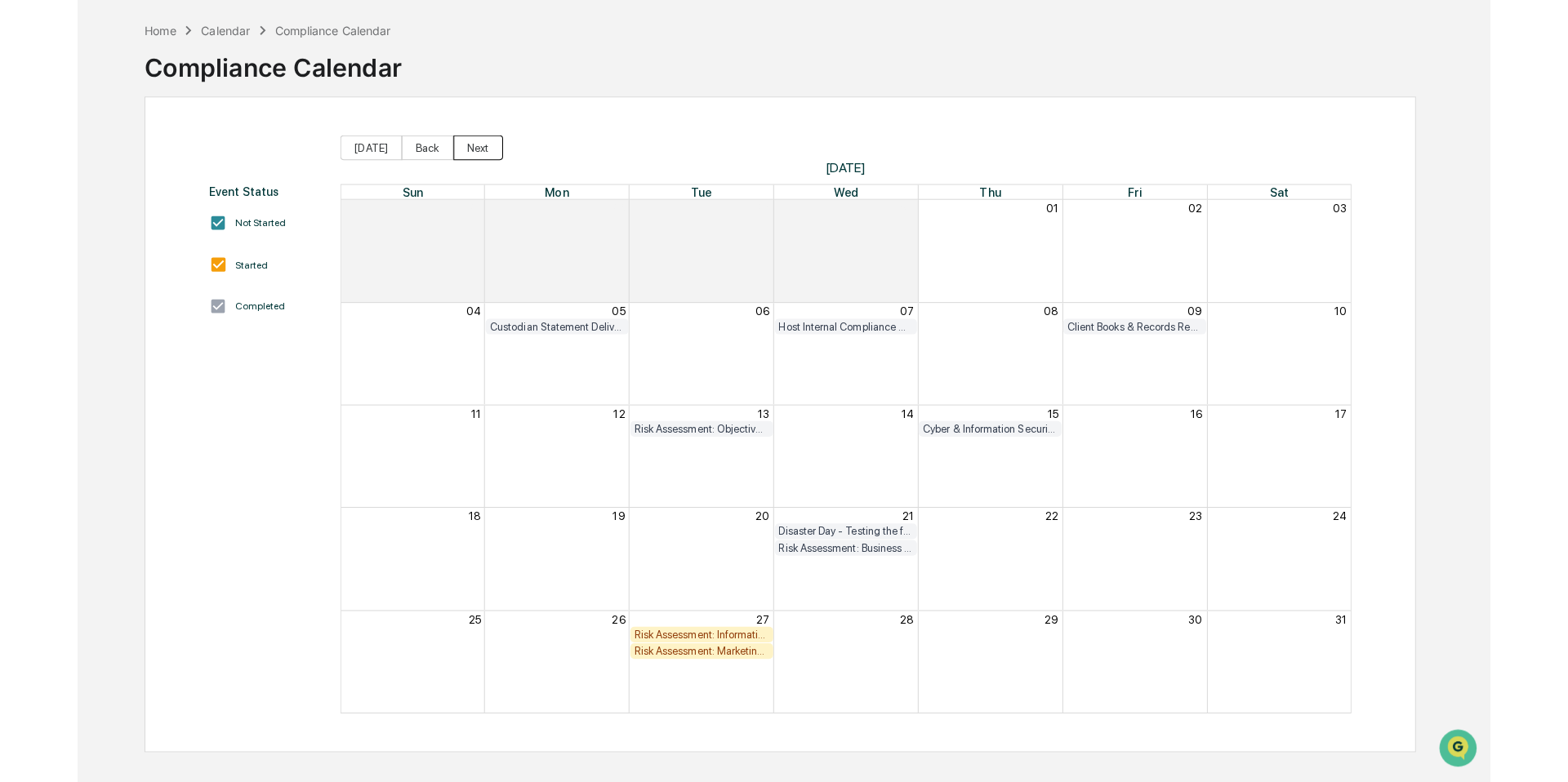
scroll to position [78, 0]
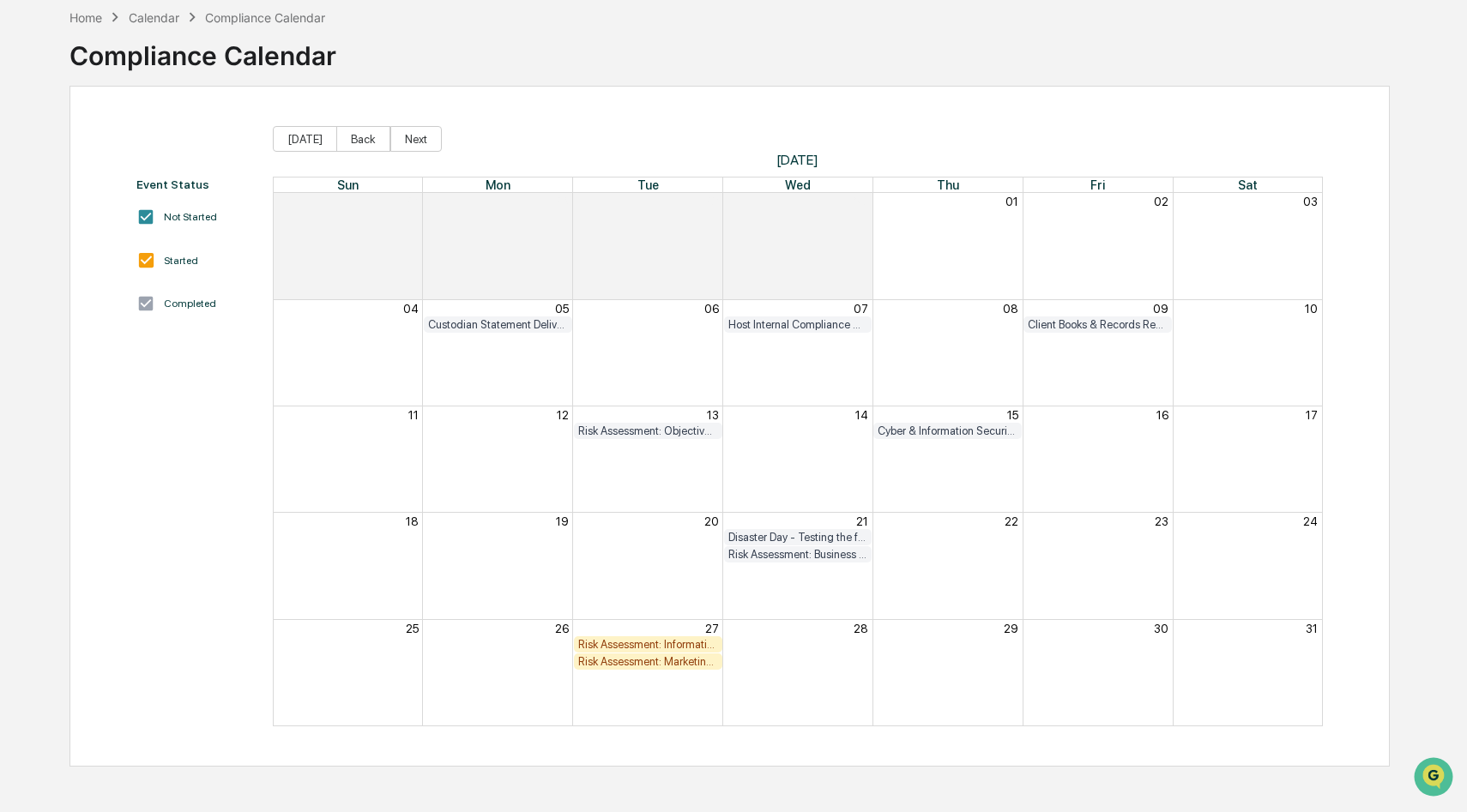
click at [640, 647] on div "Risk Assessment: Information Security/Cybersecurity" at bounding box center [647, 644] width 140 height 13
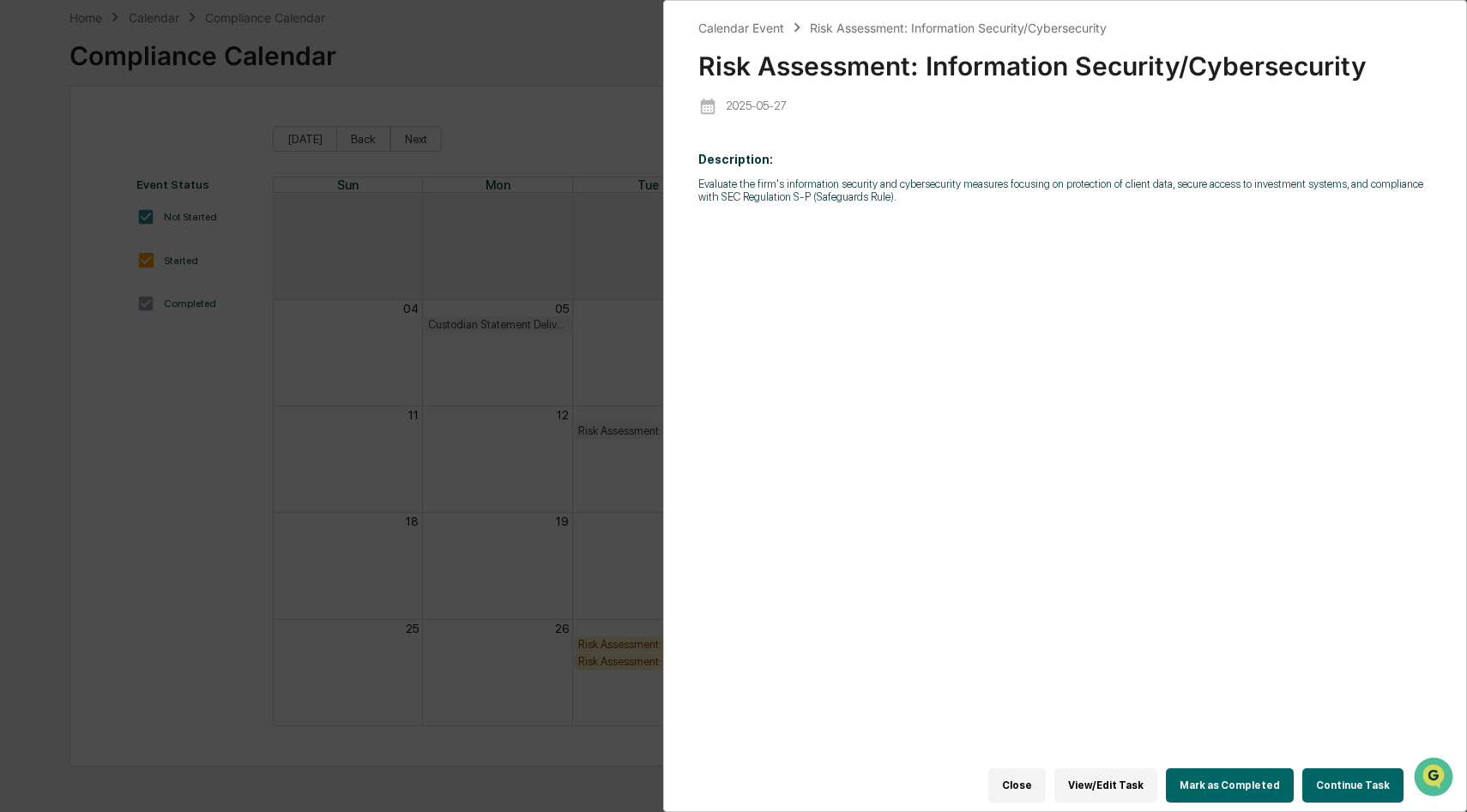
click at [1017, 786] on button "Close" at bounding box center [1016, 785] width 58 height 34
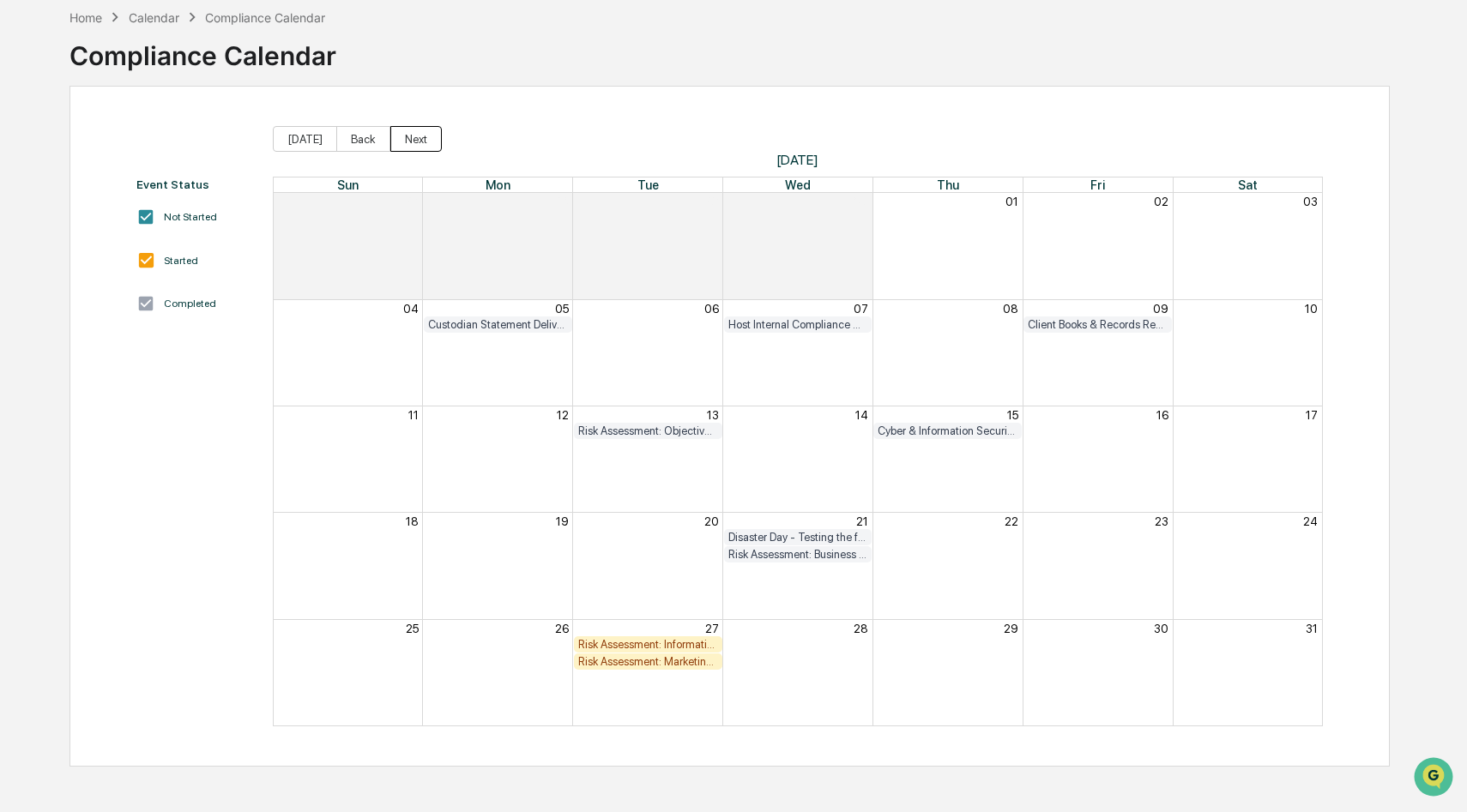
click at [409, 143] on button "Next" at bounding box center [416, 139] width 52 height 26
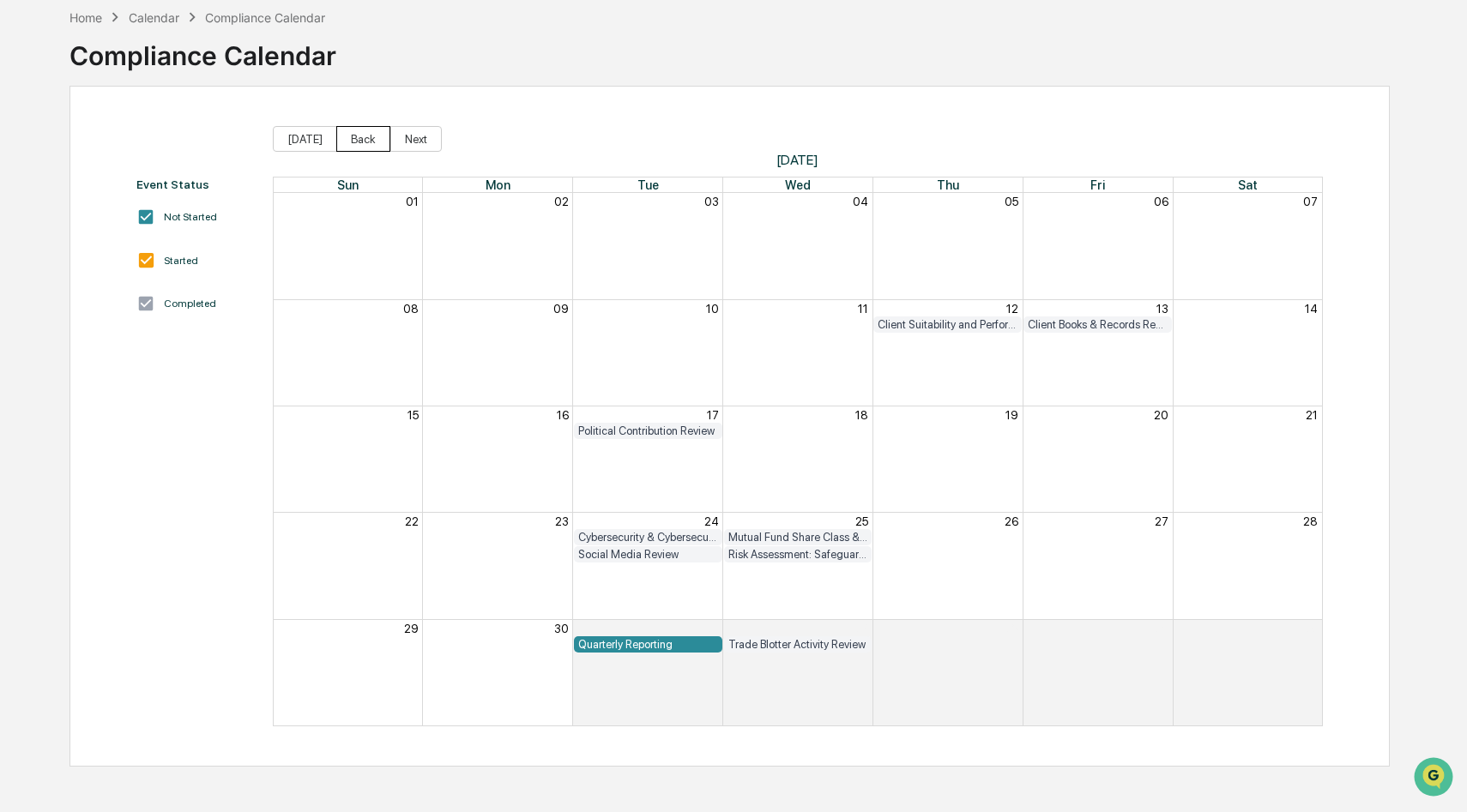
click at [360, 140] on button "Back" at bounding box center [363, 139] width 54 height 26
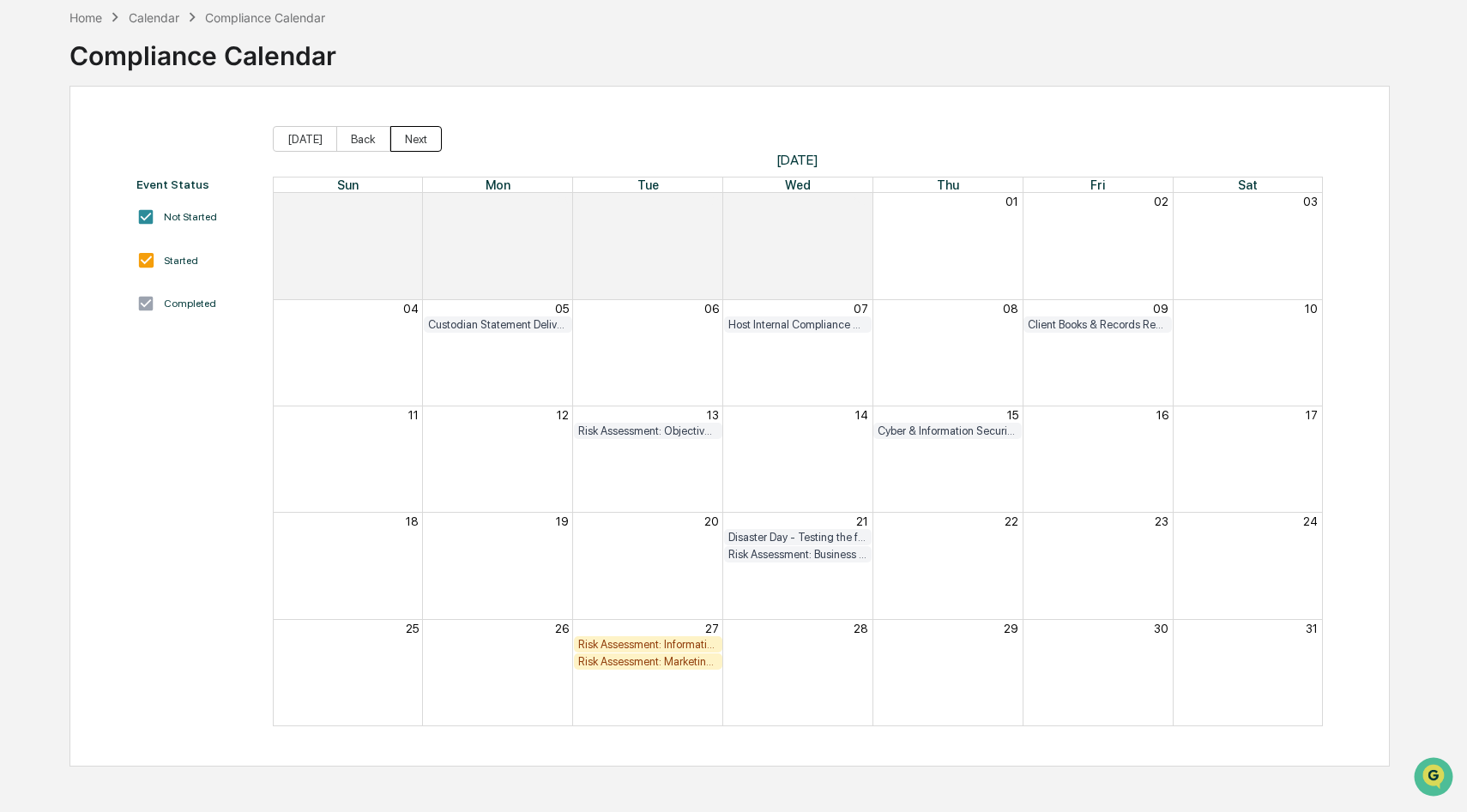
click at [418, 133] on button "Next" at bounding box center [416, 139] width 52 height 26
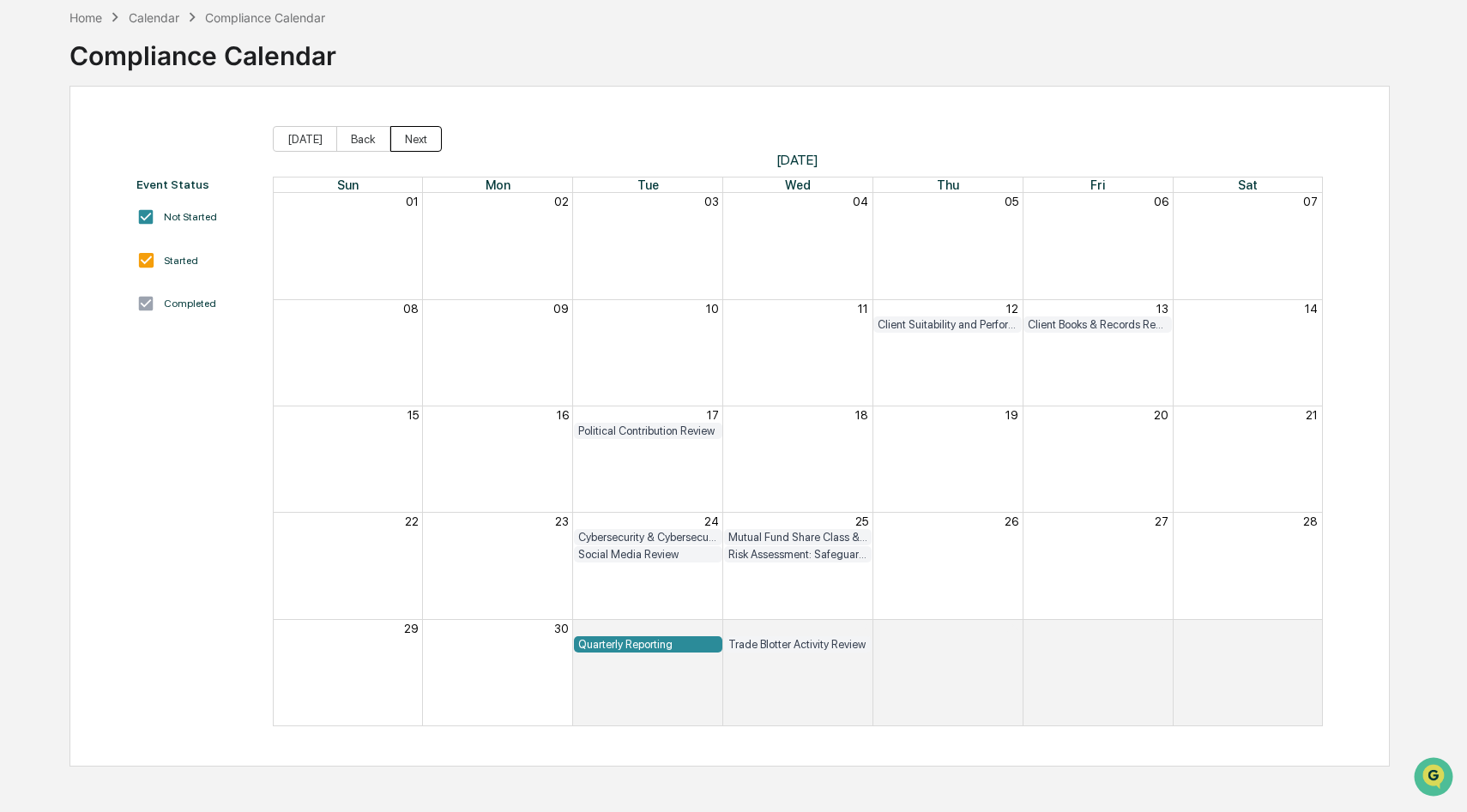
click at [418, 133] on button "Next" at bounding box center [416, 139] width 52 height 26
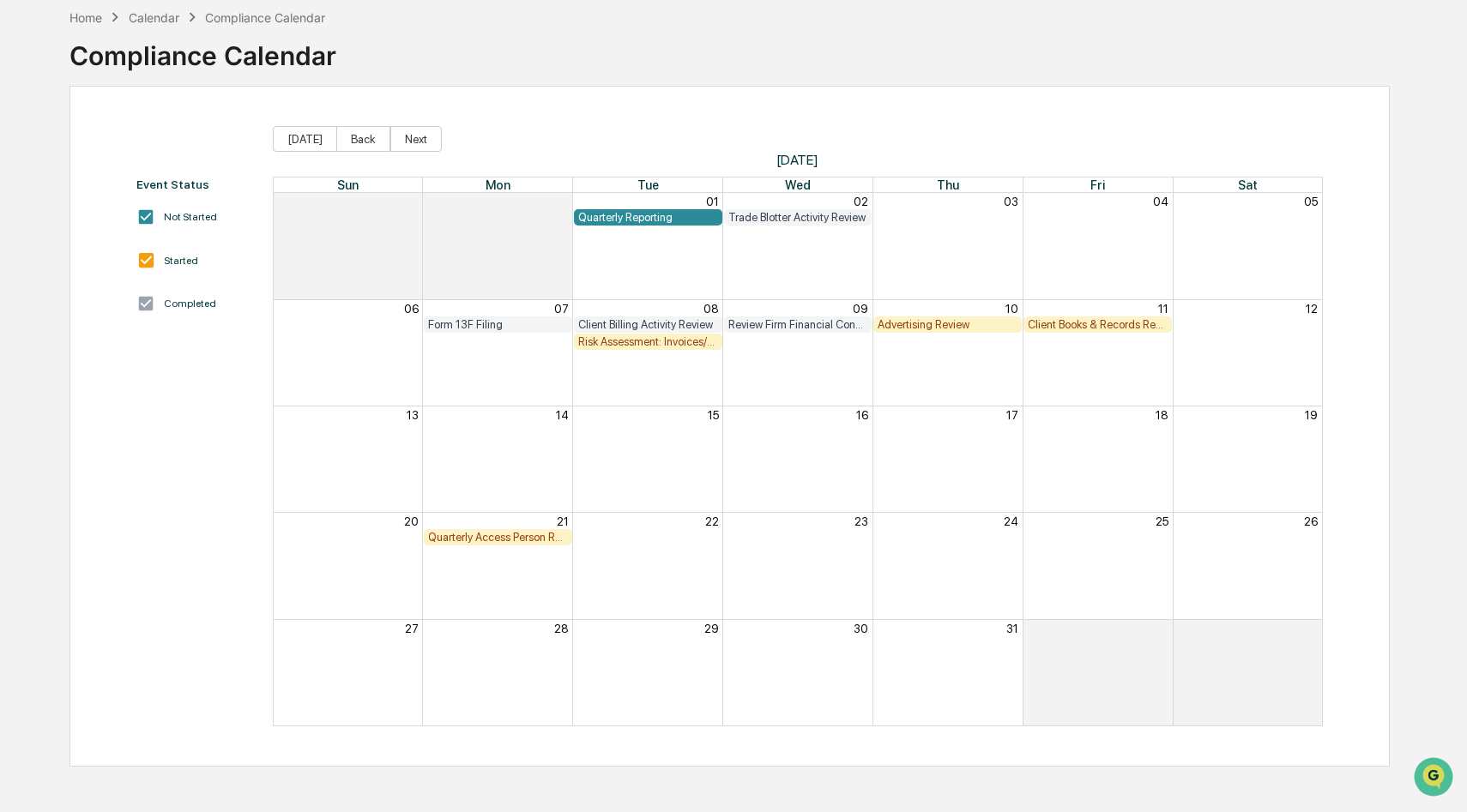
click at [648, 345] on div "Risk Assessment: Invoices/Fees/Valuations" at bounding box center [647, 342] width 140 height 13
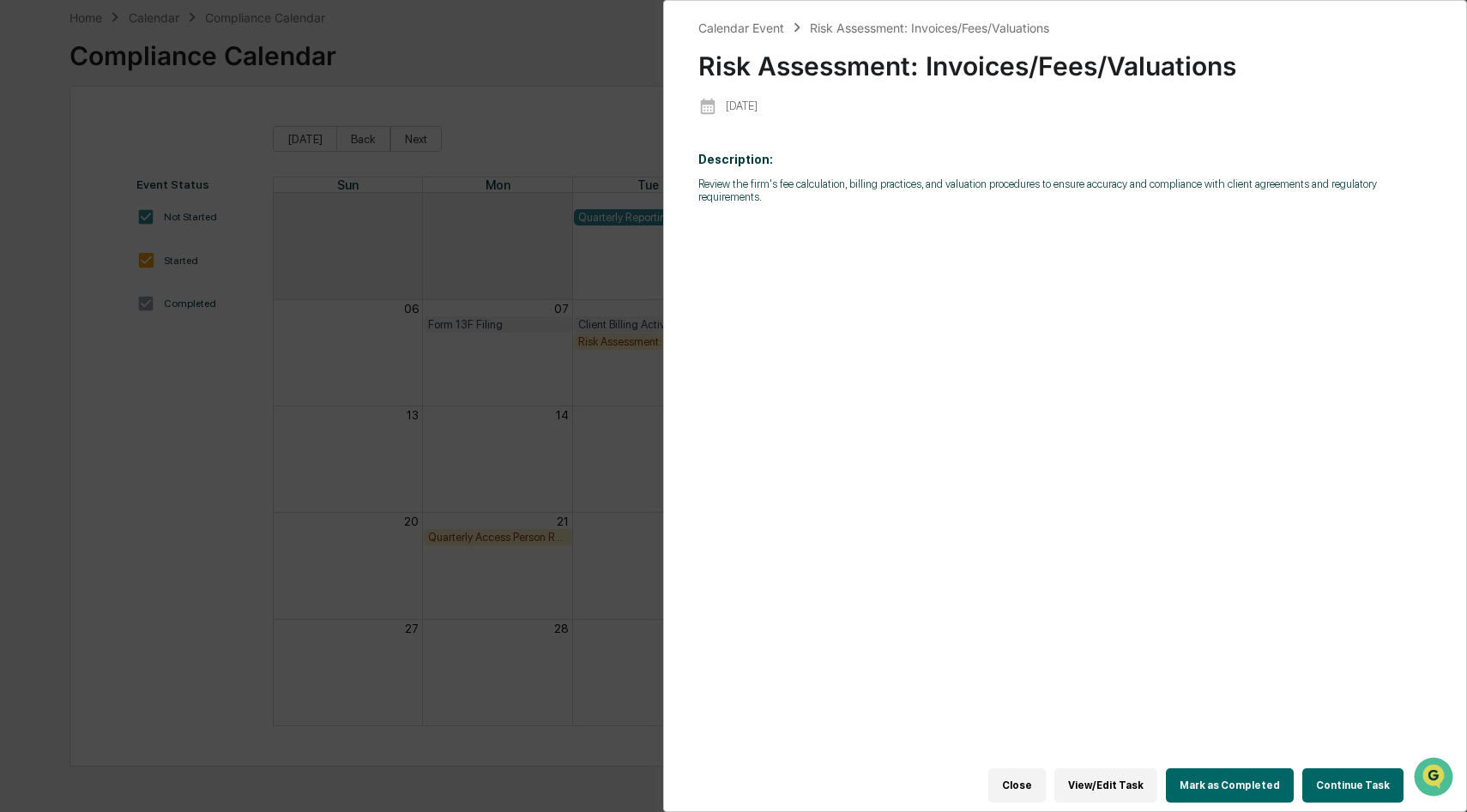
click at [1015, 782] on button "Close" at bounding box center [1016, 785] width 58 height 34
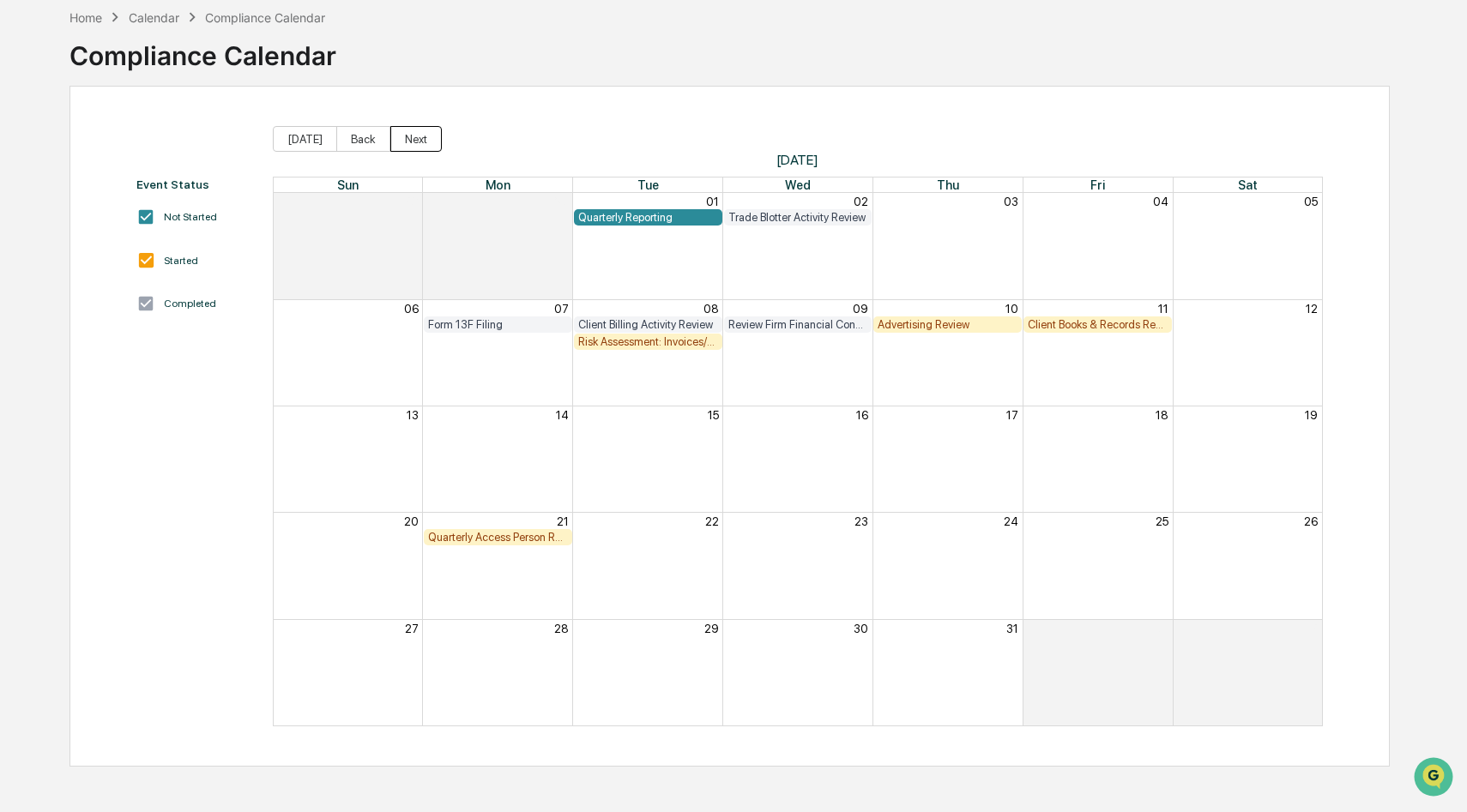
click at [422, 134] on button "Next" at bounding box center [416, 139] width 52 height 26
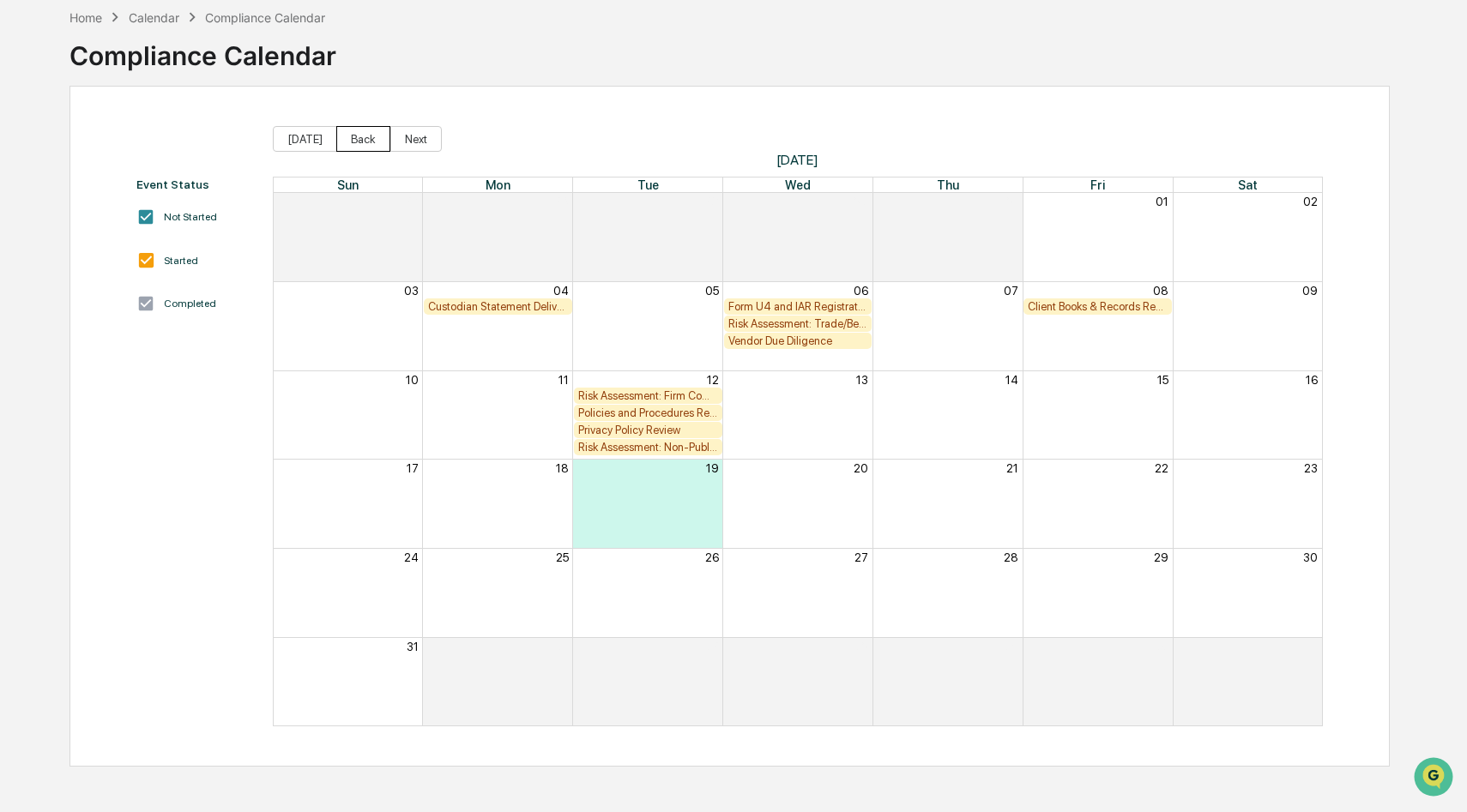
click at [369, 137] on button "Back" at bounding box center [363, 139] width 54 height 26
